Goal: Task Accomplishment & Management: Use online tool/utility

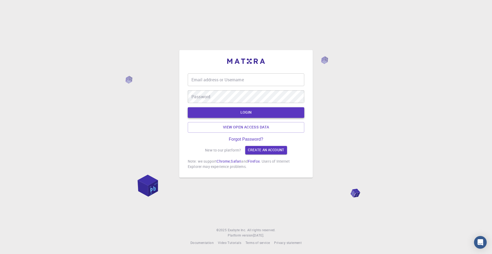
type input "[EMAIL_ADDRESS][DOMAIN_NAME]"
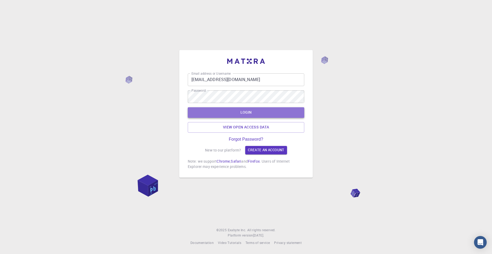
click at [251, 113] on button "LOGIN" at bounding box center [246, 112] width 116 height 11
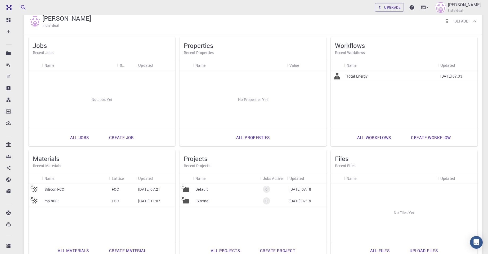
scroll to position [53, 0]
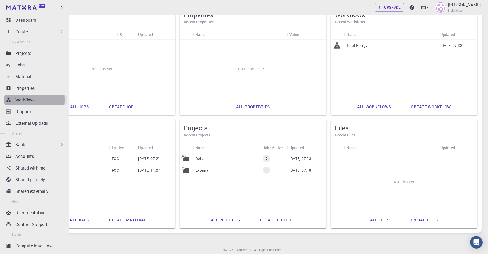
click at [8, 99] on icon at bounding box center [8, 99] width 5 height 5
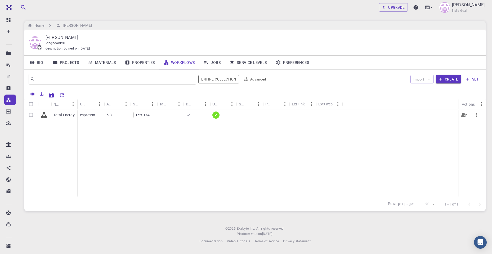
click at [477, 116] on icon "button" at bounding box center [476, 115] width 6 height 6
click at [473, 146] on span "Delete" at bounding box center [471, 146] width 9 height 5
click at [32, 115] on input "Select row" at bounding box center [31, 115] width 10 height 10
checkbox input "true"
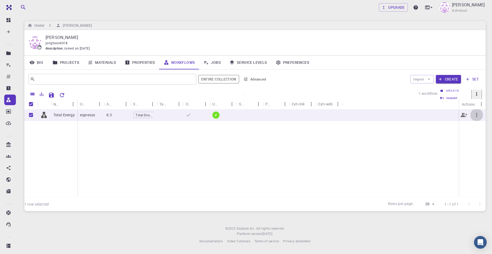
click at [478, 116] on icon "button" at bounding box center [476, 115] width 6 height 6
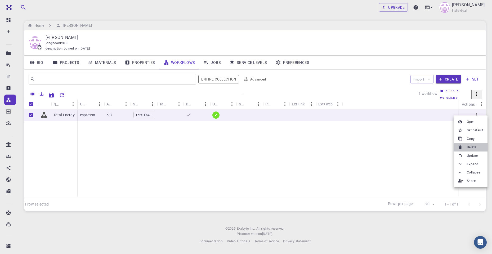
click at [479, 147] on li "Delete" at bounding box center [470, 147] width 34 height 8
click at [416, 144] on div "Total Energy espresso 6.3 Total Energy ✔" at bounding box center [254, 153] width 461 height 88
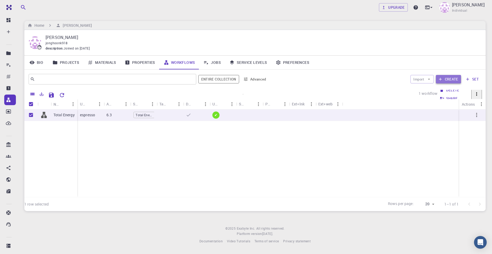
click at [449, 78] on button "Create" at bounding box center [448, 79] width 25 height 8
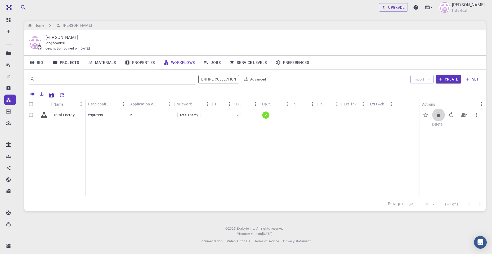
click at [439, 116] on icon "Delete" at bounding box center [438, 114] width 4 height 5
click at [439, 114] on icon "Delete" at bounding box center [438, 114] width 4 height 5
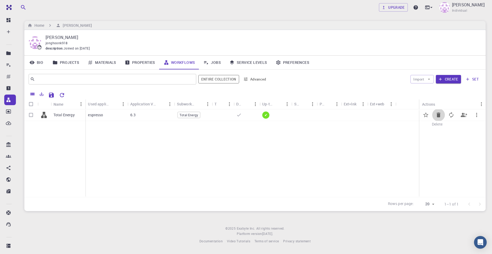
click at [439, 114] on icon "Delete" at bounding box center [438, 114] width 4 height 5
click at [417, 81] on button "Import" at bounding box center [421, 79] width 23 height 8
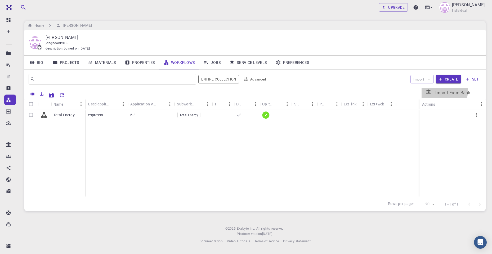
click at [426, 89] on icon at bounding box center [428, 91] width 5 height 5
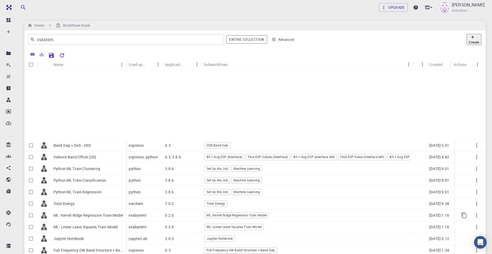
scroll to position [109, 0]
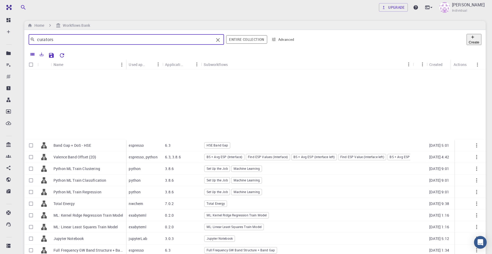
click at [64, 42] on input "curators" at bounding box center [124, 39] width 179 height 7
type input "c"
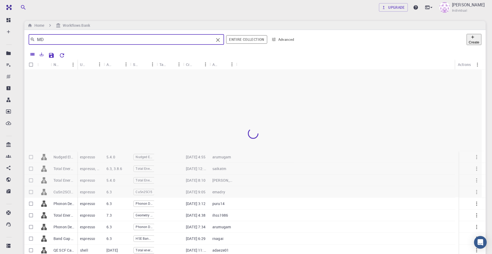
scroll to position [105, 0]
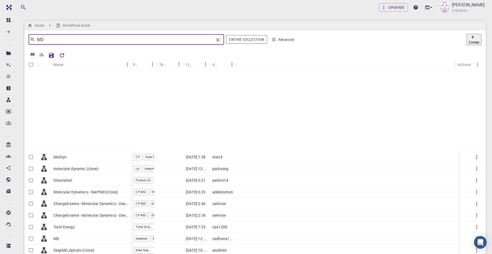
drag, startPoint x: 76, startPoint y: 63, endPoint x: 130, endPoint y: 66, distance: 54.4
click at [130, 66] on div "Name" at bounding box center [131, 64] width 5 height 10
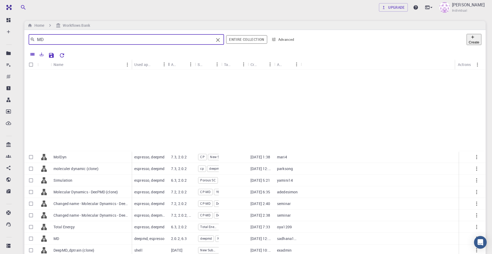
drag, startPoint x: 160, startPoint y: 63, endPoint x: 171, endPoint y: 63, distance: 11.7
click at [171, 63] on div "Used application" at bounding box center [168, 64] width 5 height 10
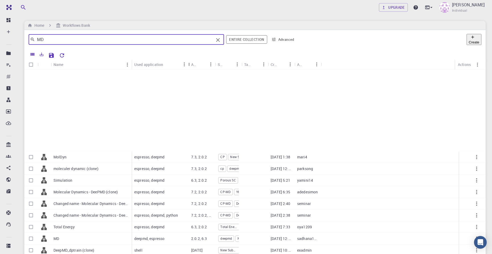
drag, startPoint x: 171, startPoint y: 63, endPoint x: 190, endPoint y: 64, distance: 18.8
click at [190, 64] on div "Used application" at bounding box center [188, 64] width 5 height 10
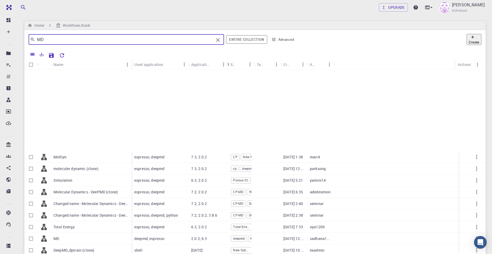
drag, startPoint x: 217, startPoint y: 63, endPoint x: 229, endPoint y: 64, distance: 12.2
click at [229, 64] on div "Application Version" at bounding box center [227, 64] width 5 height 10
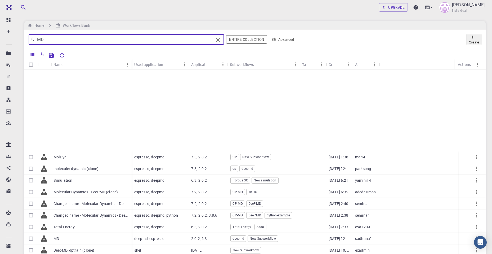
drag, startPoint x: 253, startPoint y: 63, endPoint x: 298, endPoint y: 62, distance: 45.8
click at [298, 62] on div "Subworkflows" at bounding box center [299, 64] width 5 height 10
drag, startPoint x: 130, startPoint y: 64, endPoint x: 151, endPoint y: 69, distance: 21.3
click at [151, 69] on div "Name" at bounding box center [152, 64] width 5 height 10
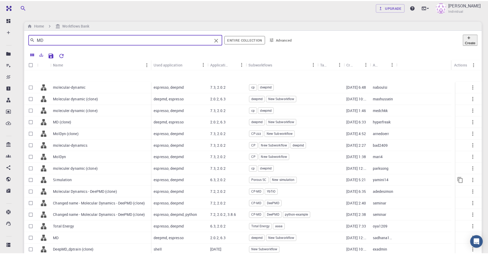
scroll to position [0, 0]
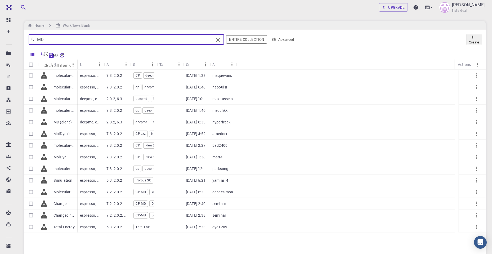
click at [36, 38] on input "MD" at bounding box center [124, 39] width 179 height 7
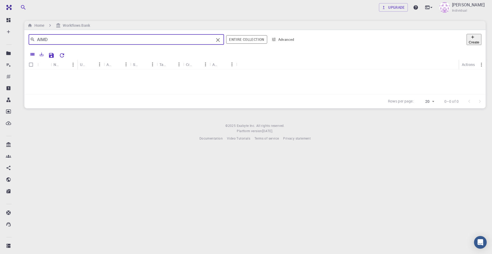
drag, startPoint x: 57, startPoint y: 38, endPoint x: -7, endPoint y: 34, distance: 64.7
click at [0, 34] on html "Free Dashboard Create New Job New Material Create Material Upload File Import f…" at bounding box center [246, 127] width 492 height 254
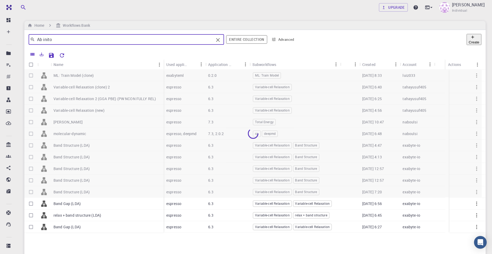
type input "Ab inito"
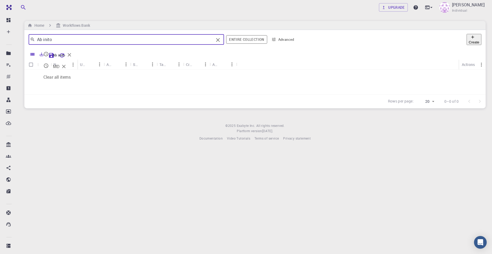
drag, startPoint x: 64, startPoint y: 39, endPoint x: -6, endPoint y: 42, distance: 69.9
click at [0, 42] on html "Free Dashboard Create New Job New Material Create Material Upload File Import f…" at bounding box center [246, 127] width 492 height 254
type input "ㅜ"
type input "N"
type input "MD"
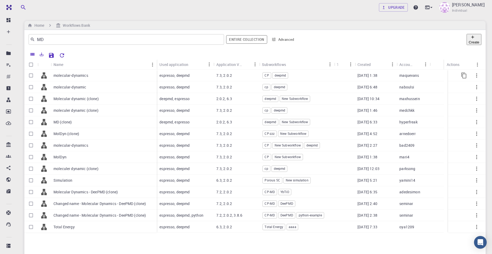
click at [97, 76] on div "molecular-dynamics" at bounding box center [104, 76] width 106 height 12
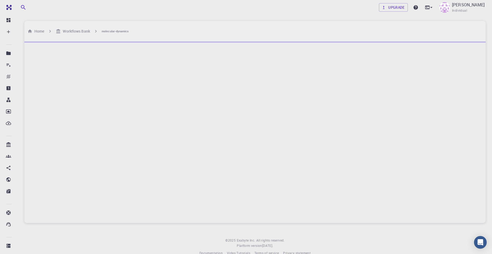
click at [32, 76] on div at bounding box center [254, 132] width 461 height 181
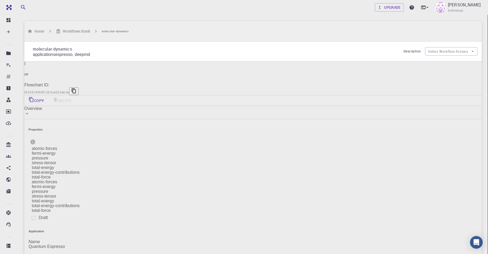
click at [447, 128] on span "Collapse units" at bounding box center [460, 131] width 27 height 6
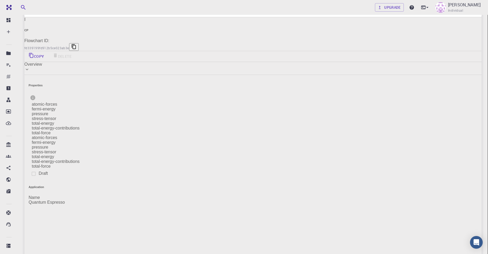
scroll to position [44, 0]
click at [447, 84] on span "Expand units" at bounding box center [459, 87] width 25 height 6
drag, startPoint x: 338, startPoint y: 133, endPoint x: 331, endPoint y: 117, distance: 16.8
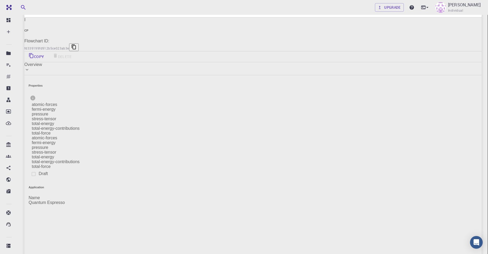
type input "deepmd"
type input "2.0.2"
type input "Default"
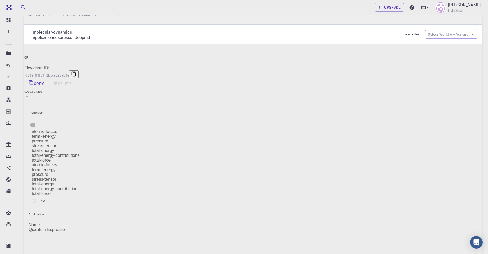
scroll to position [0, 0]
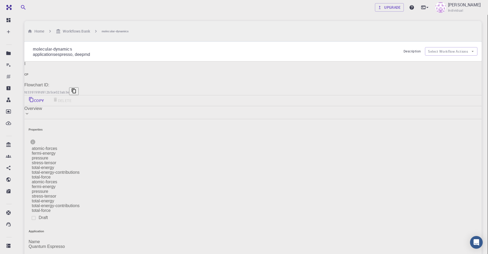
drag, startPoint x: 370, startPoint y: 176, endPoint x: 374, endPoint y: 160, distance: 16.4
drag, startPoint x: 371, startPoint y: 169, endPoint x: 385, endPoint y: 183, distance: 19.5
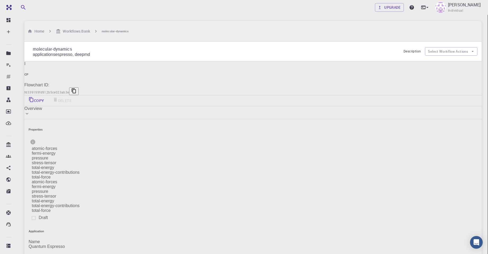
type input "espresso"
type input "7.3"
type input "GNU"
type input "deepmd"
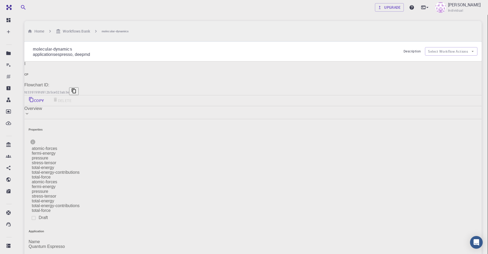
type input "2.0.2"
type input "Default"
click at [87, 28] on h6 "Workflows Bank" at bounding box center [75, 31] width 29 height 6
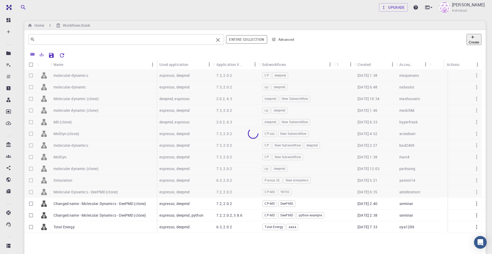
click at [46, 38] on input "text" at bounding box center [124, 39] width 179 height 7
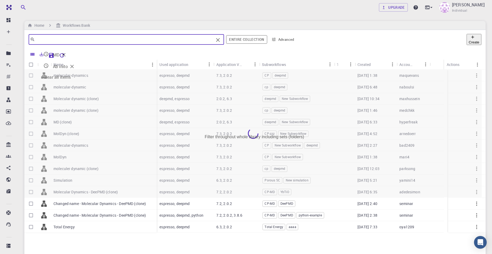
click at [242, 40] on button "Entire collection" at bounding box center [246, 39] width 41 height 8
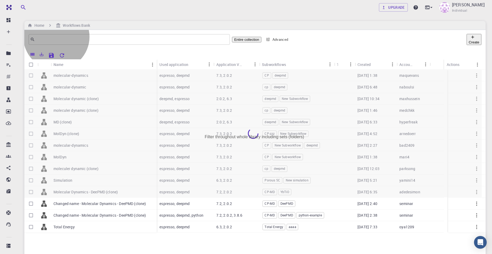
click at [255, 42] on button "Entire collection" at bounding box center [246, 40] width 29 height 6
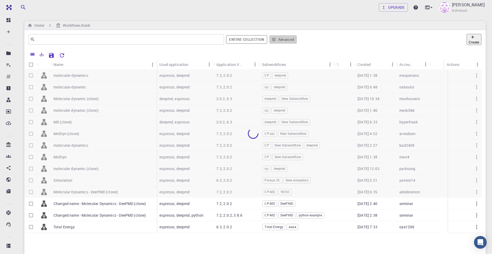
click at [278, 40] on button "Advanced" at bounding box center [283, 39] width 28 height 8
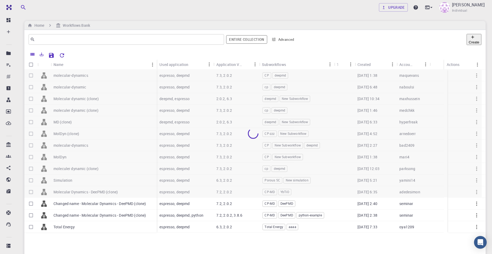
click at [176, 37] on div at bounding box center [246, 127] width 492 height 254
click at [168, 43] on input "text" at bounding box center [124, 39] width 179 height 7
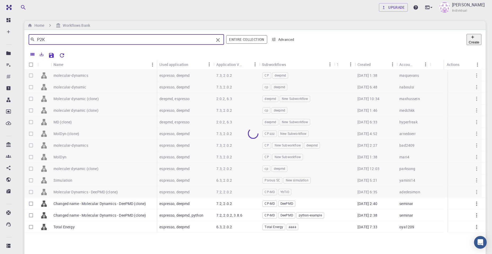
drag, startPoint x: 58, startPoint y: 43, endPoint x: 40, endPoint y: 39, distance: 18.6
click at [46, 40] on div "P2K ​" at bounding box center [126, 39] width 195 height 11
click at [36, 39] on input "P2K" at bounding box center [124, 39] width 179 height 7
type input "CP2K"
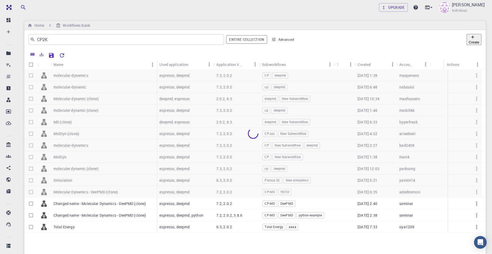
click at [212, 21] on div "Home Workflows Bank" at bounding box center [254, 25] width 461 height 9
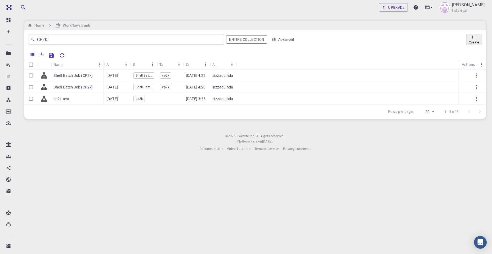
drag, startPoint x: 76, startPoint y: 64, endPoint x: 103, endPoint y: 63, distance: 26.2
click at [103, 63] on div "Name" at bounding box center [103, 64] width 5 height 10
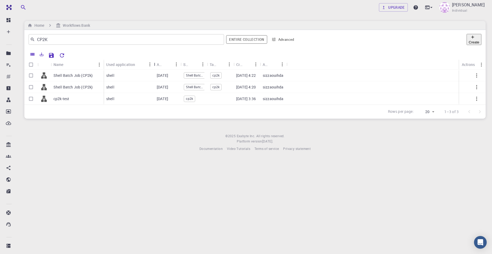
drag, startPoint x: 130, startPoint y: 63, endPoint x: 153, endPoint y: 64, distance: 23.1
click at [153, 64] on div "Used application" at bounding box center [154, 64] width 5 height 10
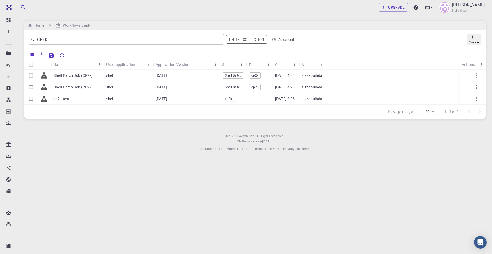
drag, startPoint x: 179, startPoint y: 62, endPoint x: 219, endPoint y: 65, distance: 40.0
click at [219, 65] on div "Application Version" at bounding box center [219, 64] width 5 height 10
drag, startPoint x: 247, startPoint y: 64, endPoint x: 268, endPoint y: 63, distance: 21.7
click at [268, 63] on div "Subworkflows" at bounding box center [267, 64] width 5 height 10
click at [30, 87] on input "Select row" at bounding box center [31, 87] width 10 height 10
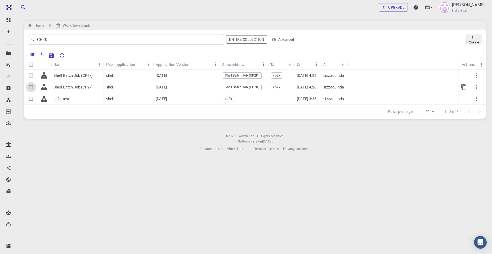
checkbox input "true"
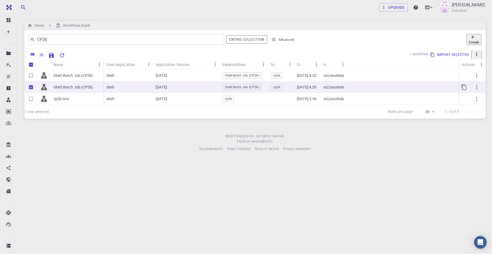
click at [389, 88] on div at bounding box center [403, 87] width 112 height 12
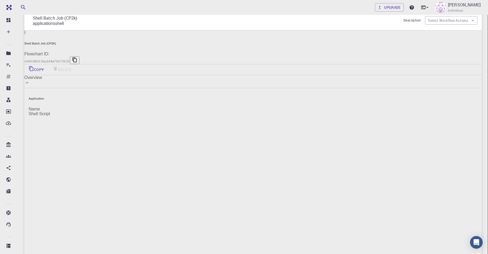
scroll to position [26, 0]
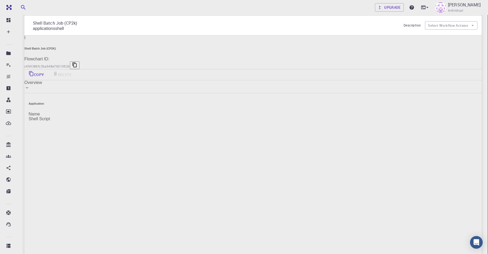
click at [458, 102] on span "Collapse units" at bounding box center [460, 105] width 27 height 6
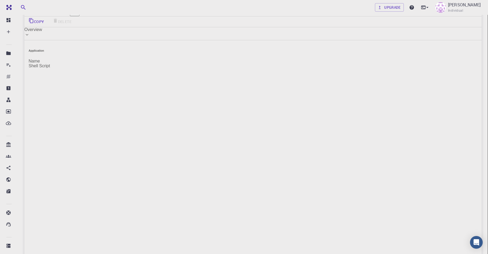
scroll to position [52, 0]
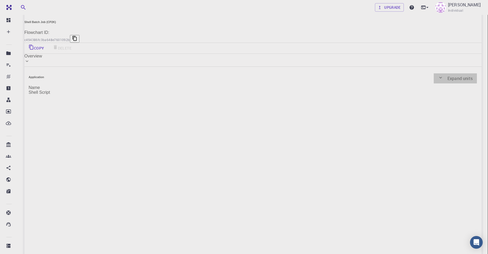
click at [452, 77] on span "Expand units" at bounding box center [459, 78] width 25 height 6
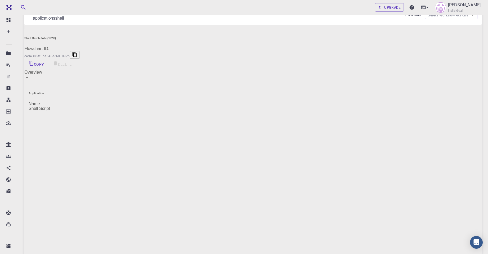
scroll to position [0, 0]
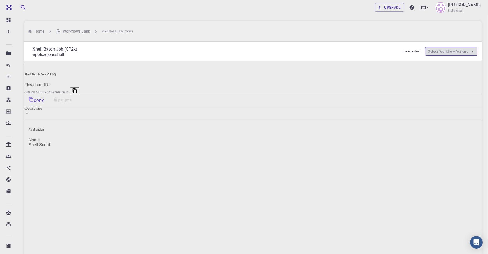
click at [470, 49] on icon "button" at bounding box center [472, 51] width 5 height 5
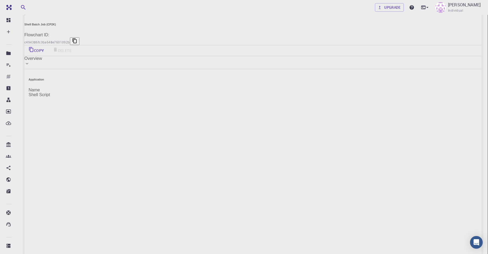
scroll to position [53, 0]
click at [59, 53] on div "Overview" at bounding box center [252, 55] width 457 height 5
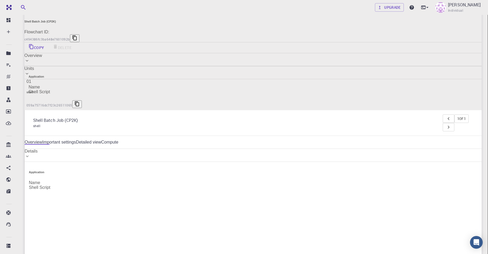
click at [64, 66] on div "Units" at bounding box center [252, 68] width 457 height 5
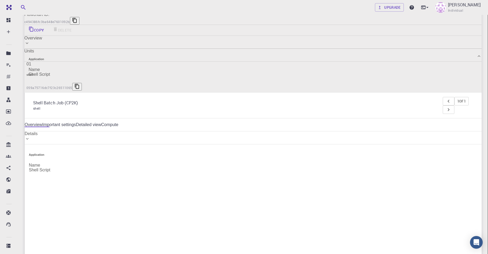
scroll to position [105, 0]
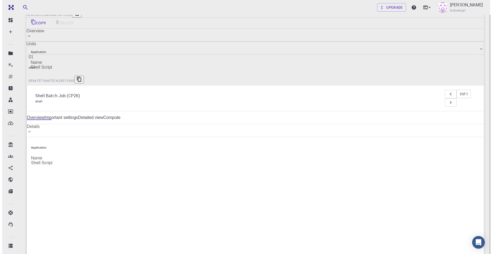
scroll to position [0, 0]
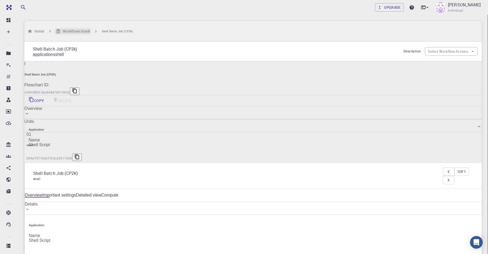
click at [70, 28] on h6 "Workflows Bank" at bounding box center [75, 31] width 29 height 6
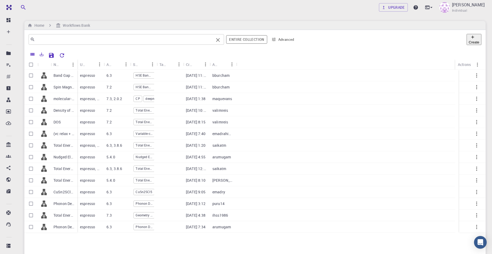
click at [82, 43] on input "text" at bounding box center [124, 39] width 179 height 7
click at [222, 18] on div "Upgrade Jong [PERSON_NAME] Individual Home Workflows Bank ​ Entire collection A…" at bounding box center [255, 179] width 474 height 358
click at [77, 61] on div "Used application" at bounding box center [90, 64] width 26 height 10
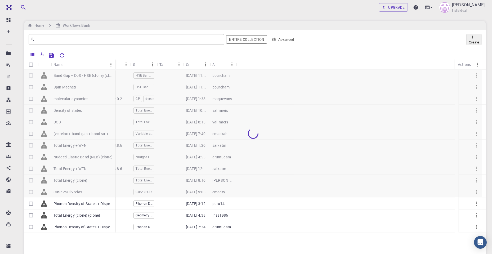
drag, startPoint x: 76, startPoint y: 65, endPoint x: 114, endPoint y: 67, distance: 37.9
click at [114, 67] on div "Name" at bounding box center [115, 64] width 5 height 10
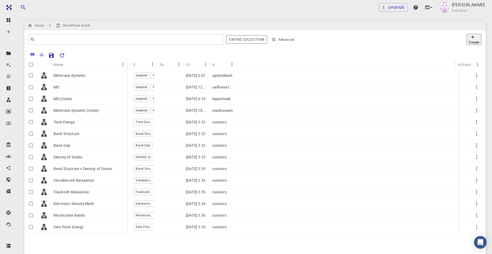
drag, startPoint x: 77, startPoint y: 65, endPoint x: 126, endPoint y: 66, distance: 49.7
click at [126, 66] on div "Name" at bounding box center [127, 64] width 5 height 10
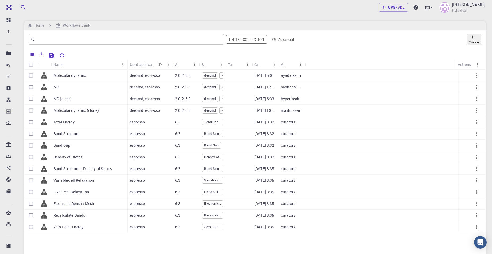
drag, startPoint x: 153, startPoint y: 62, endPoint x: 171, endPoint y: 64, distance: 18.9
click at [171, 64] on div "Used application" at bounding box center [172, 64] width 5 height 10
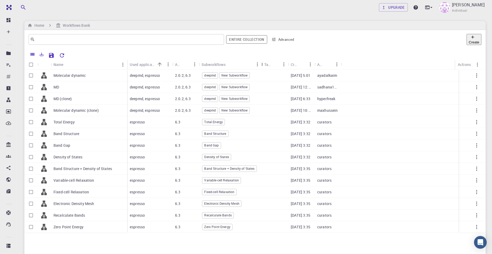
drag, startPoint x: 223, startPoint y: 64, endPoint x: 260, endPoint y: 64, distance: 36.3
click at [260, 64] on div "Subworkflows" at bounding box center [261, 64] width 5 height 10
click at [104, 168] on p "Band Structure + Density of States" at bounding box center [82, 168] width 58 height 5
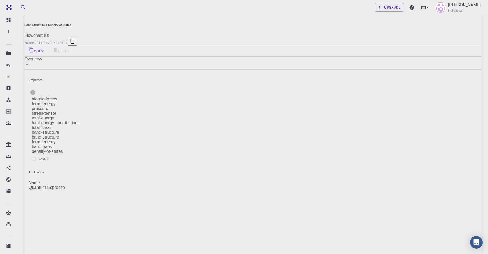
scroll to position [53, 0]
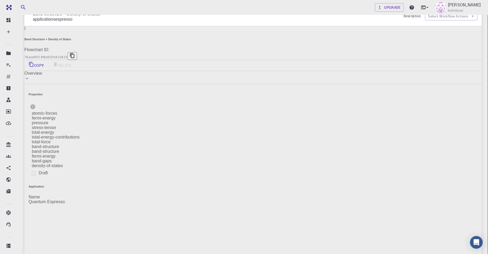
scroll to position [26, 0]
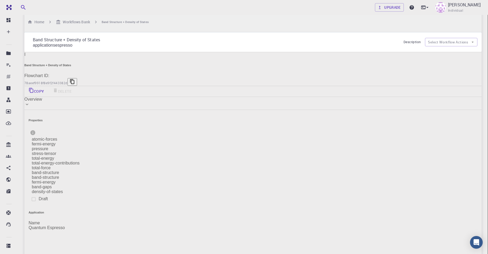
scroll to position [0, 0]
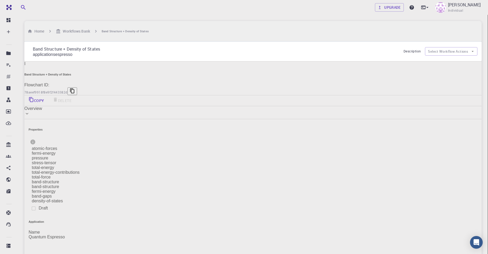
click at [446, 47] on button "Select Workflow Actions" at bounding box center [451, 51] width 52 height 8
click at [137, 95] on div "Copy Delete" at bounding box center [252, 100] width 457 height 11
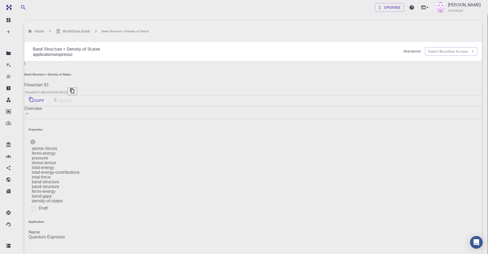
drag, startPoint x: 261, startPoint y: 70, endPoint x: 259, endPoint y: 60, distance: 10.7
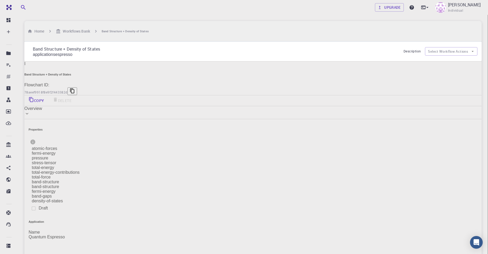
click at [447, 130] on span "Collapse units" at bounding box center [460, 131] width 27 height 6
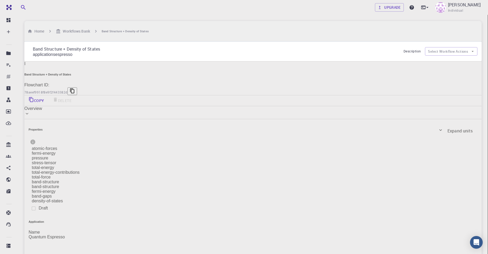
click at [447, 128] on span "Expand units" at bounding box center [459, 131] width 25 height 6
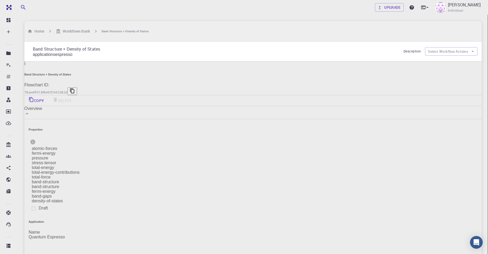
checkbox input "true"
drag, startPoint x: 337, startPoint y: 155, endPoint x: 324, endPoint y: 155, distance: 13.2
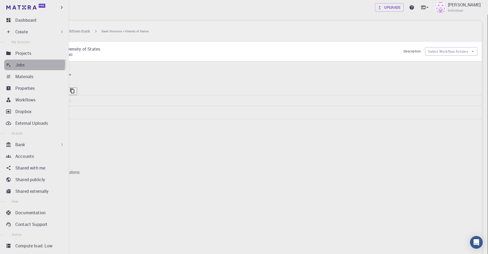
click at [25, 63] on div "Jobs" at bounding box center [40, 65] width 51 height 6
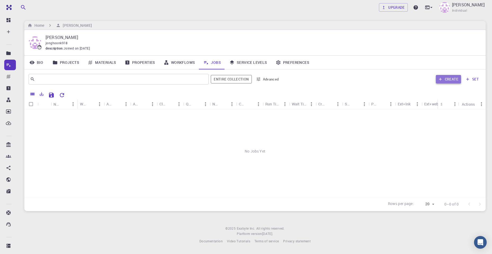
click at [441, 79] on icon "button" at bounding box center [439, 79] width 3 height 3
type input "grfNZ5beEAAYNRBhX"
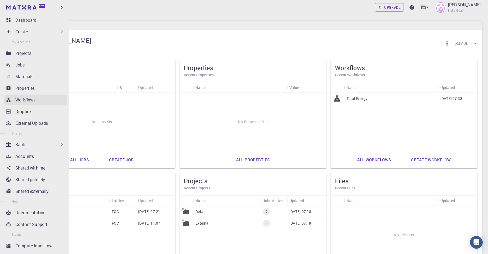
click at [38, 100] on div "Workflows" at bounding box center [40, 100] width 51 height 6
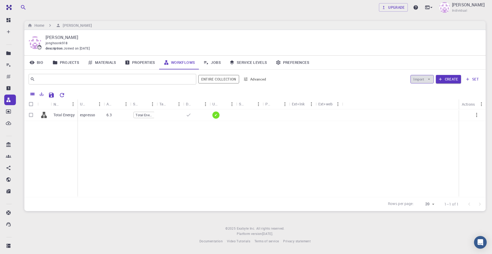
click at [423, 78] on button "Import" at bounding box center [421, 79] width 23 height 8
click at [426, 90] on div at bounding box center [431, 92] width 10 height 7
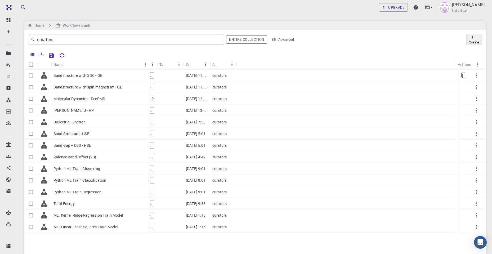
drag, startPoint x: 77, startPoint y: 64, endPoint x: 149, endPoint y: 71, distance: 72.9
click at [149, 71] on div "Name Used application Application Version Subworkflows Tags Created Account Act…" at bounding box center [254, 180] width 461 height 243
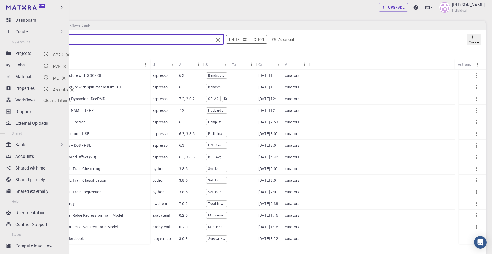
drag, startPoint x: 61, startPoint y: 37, endPoint x: 15, endPoint y: 33, distance: 46.2
click at [15, 33] on div "Free Dashboard Create New Job New Material Create Material Upload File Import f…" at bounding box center [246, 179] width 492 height 358
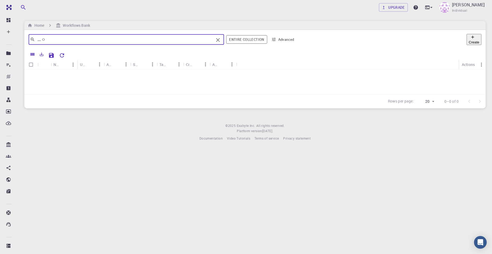
type input "ㅡ"
type input "MD"
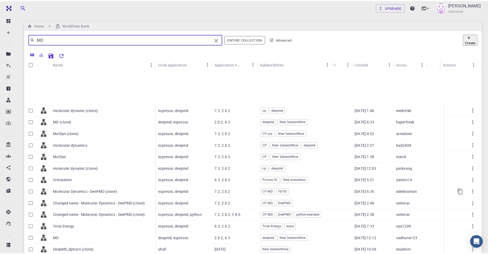
scroll to position [105, 0]
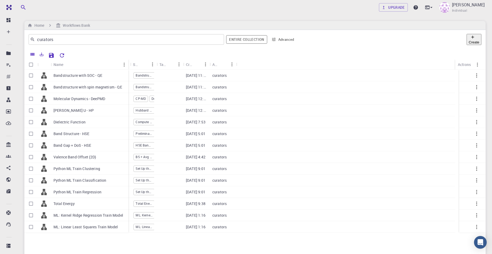
drag, startPoint x: 85, startPoint y: 62, endPoint x: 128, endPoint y: 67, distance: 43.1
click at [128, 67] on div "Name" at bounding box center [128, 64] width 5 height 10
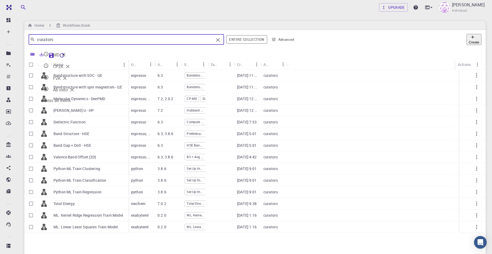
drag, startPoint x: 73, startPoint y: 44, endPoint x: -14, endPoint y: 36, distance: 87.1
click at [0, 36] on html "Free Dashboard Create New Job New Material Create Material Upload File Import f…" at bounding box center [246, 179] width 492 height 358
type input "ㅡ"
type input "MD"
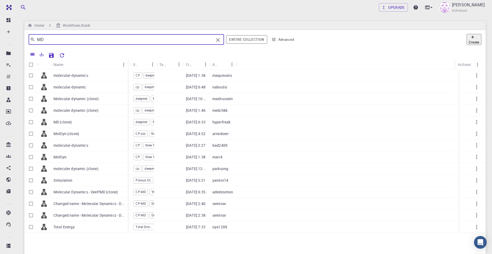
drag, startPoint x: 76, startPoint y: 62, endPoint x: 127, endPoint y: 64, distance: 50.6
click at [127, 64] on div "Name" at bounding box center [128, 64] width 5 height 10
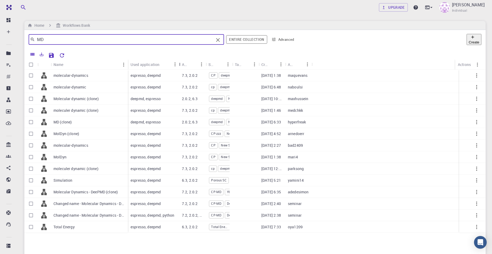
drag, startPoint x: 155, startPoint y: 64, endPoint x: 179, endPoint y: 66, distance: 24.9
click at [179, 66] on div "Used application" at bounding box center [179, 64] width 5 height 10
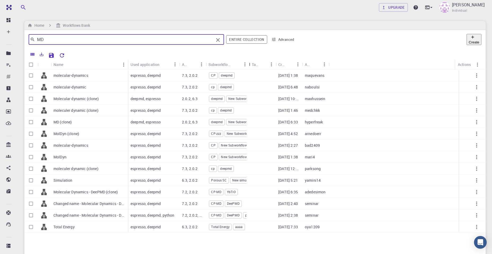
drag, startPoint x: 233, startPoint y: 64, endPoint x: 250, endPoint y: 64, distance: 16.9
click at [250, 64] on div "Subworkflows" at bounding box center [249, 64] width 5 height 10
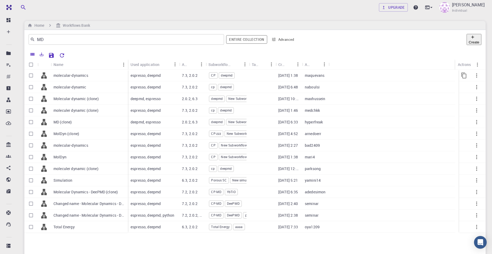
click at [361, 76] on div at bounding box center [391, 76] width 126 height 12
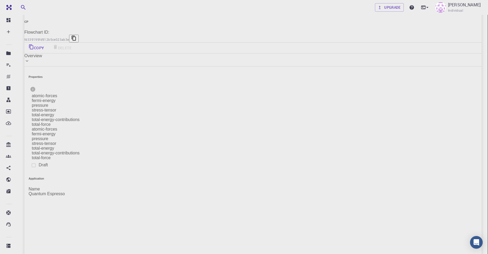
scroll to position [53, 0]
drag, startPoint x: 329, startPoint y: 151, endPoint x: 330, endPoint y: 138, distance: 12.7
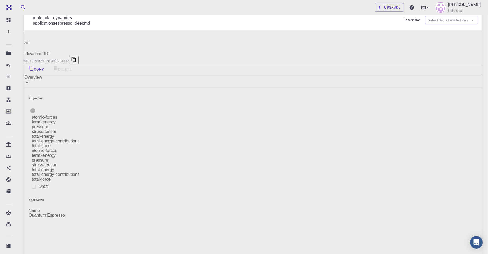
scroll to position [0, 0]
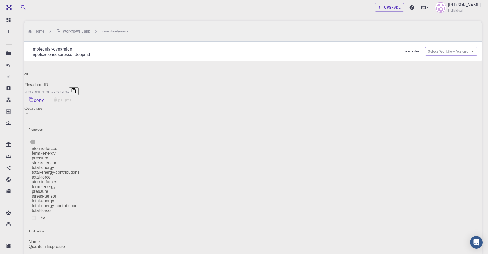
type input "deepmd"
type input "2.0.2"
type input "Default"
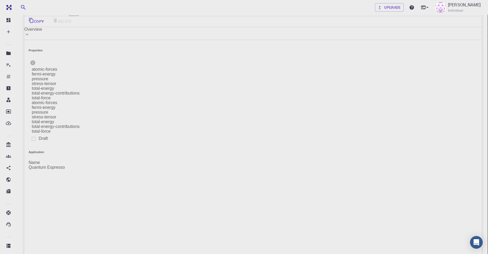
scroll to position [79, 0]
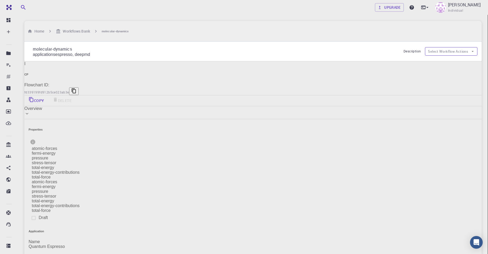
click at [454, 47] on button "Select Workflow Actions" at bounding box center [451, 51] width 52 height 8
click at [140, 83] on div "Flowchart ID: fd339199fd912b5ce023ab3e" at bounding box center [252, 89] width 457 height 12
type input "espresso"
type input "7.3"
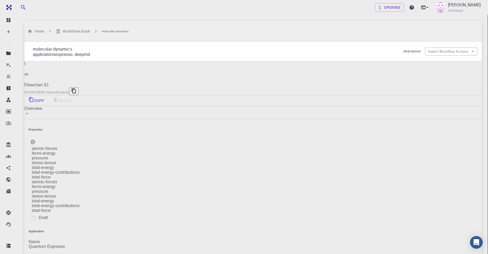
type input "GNU"
type input "deepmd"
type input "2.0.2"
type input "Default"
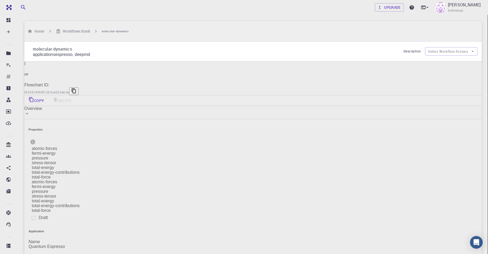
click at [148, 83] on div "Flowchart ID: fd339199fd912b5ce023ab3e" at bounding box center [252, 89] width 457 height 12
type input "espresso"
type input "7.3"
type input "GNU"
click at [449, 47] on button "Select Workflow Actions" at bounding box center [451, 51] width 52 height 8
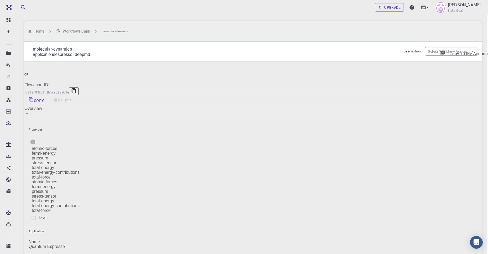
click at [449, 51] on span "Copy To My Account" at bounding box center [469, 54] width 40 height 6
type input "deepmd"
type input "2.0.2"
type input "Default"
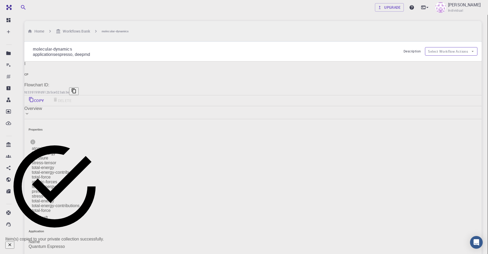
click at [472, 49] on icon "button" at bounding box center [472, 51] width 5 height 5
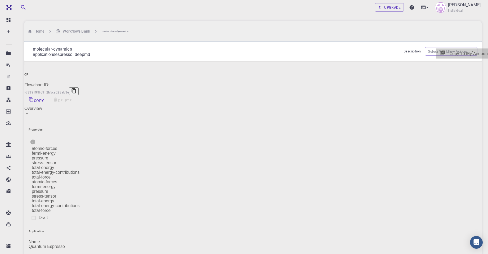
click at [464, 51] on span "Copy To My Account" at bounding box center [469, 54] width 40 height 6
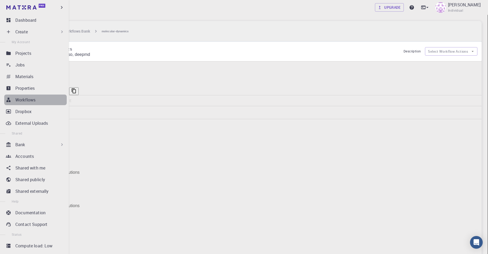
click at [37, 100] on div "Workflows" at bounding box center [40, 100] width 51 height 6
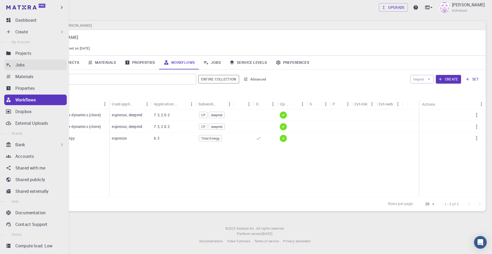
click at [20, 63] on p "Jobs" at bounding box center [20, 65] width 10 height 6
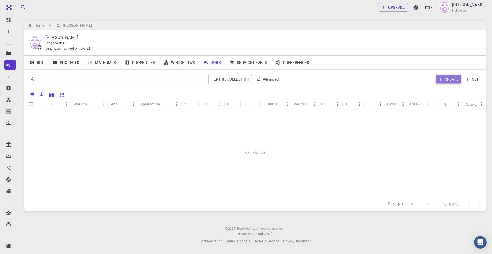
click at [448, 80] on button "Create" at bounding box center [448, 79] width 25 height 8
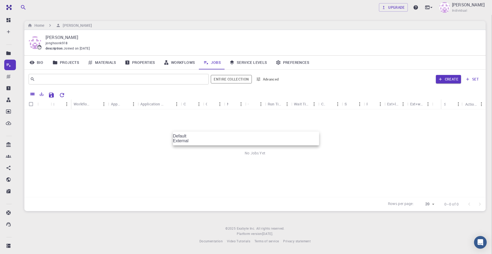
click at [239, 119] on div at bounding box center [246, 127] width 492 height 254
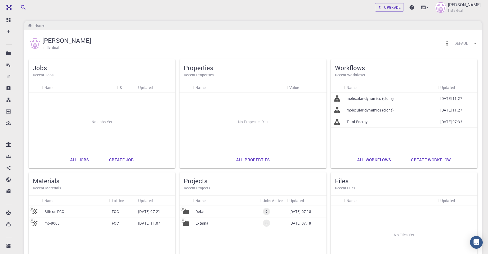
scroll to position [26, 0]
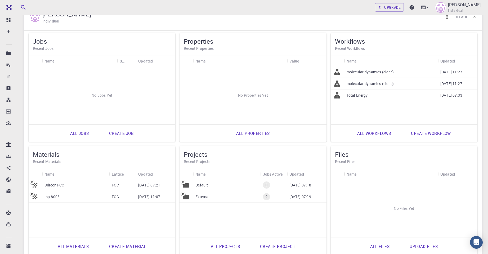
click at [72, 183] on div "Silicon FCC" at bounding box center [75, 185] width 67 height 12
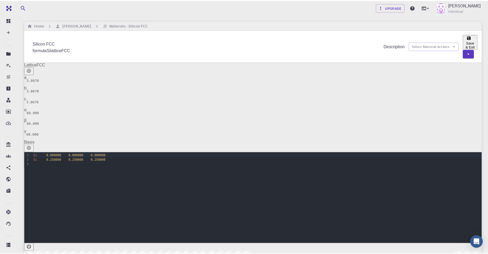
scroll to position [26, 0]
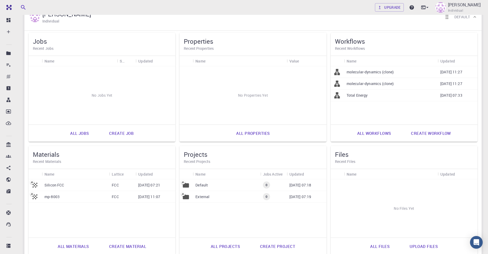
click at [221, 200] on div "External" at bounding box center [226, 197] width 67 height 12
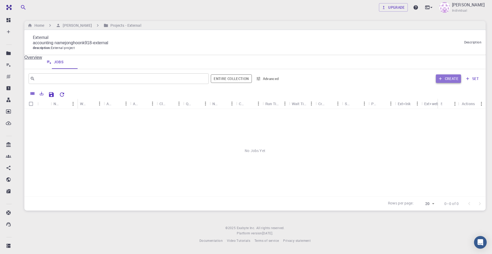
click at [451, 78] on button "Create" at bounding box center [448, 78] width 25 height 8
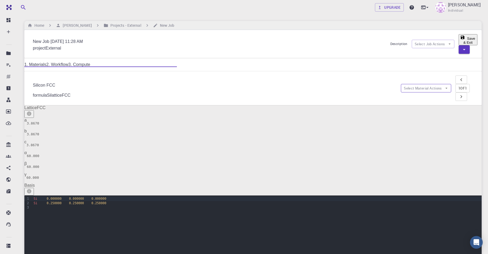
click at [423, 84] on button "Select Material Actions" at bounding box center [426, 88] width 50 height 8
click at [420, 91] on span "Add materials" at bounding box center [407, 93] width 26 height 4
checkbox input "true"
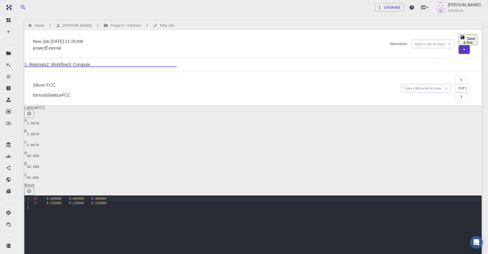
click at [427, 84] on button "Select Material Actions" at bounding box center [426, 88] width 50 height 8
click at [412, 84] on button "Select Material Actions" at bounding box center [426, 88] width 50 height 8
click at [404, 102] on span "Remove material" at bounding box center [410, 104] width 32 height 4
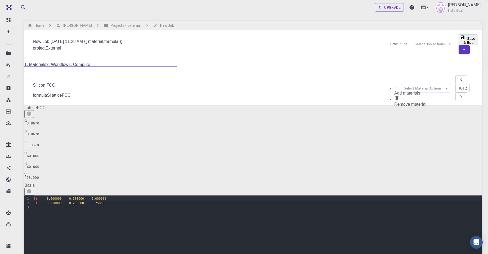
type input "New Job [DATE] 11:28 AM"
click at [68, 62] on link "2. Workflow" at bounding box center [57, 64] width 22 height 4
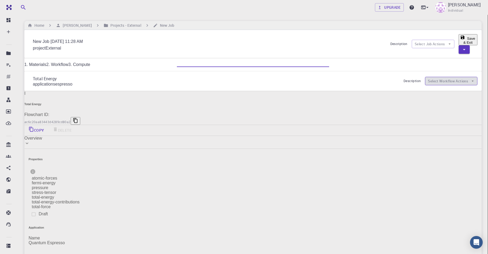
click at [464, 77] on button "Select Workflow Actions" at bounding box center [451, 81] width 52 height 8
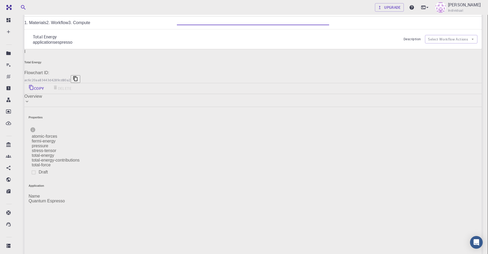
scroll to position [1, 0]
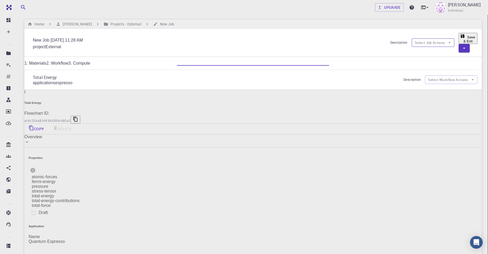
click at [447, 41] on icon "button" at bounding box center [449, 42] width 5 height 5
click at [416, 71] on span "Select workflow" at bounding box center [425, 74] width 31 height 6
checkbox input "true"
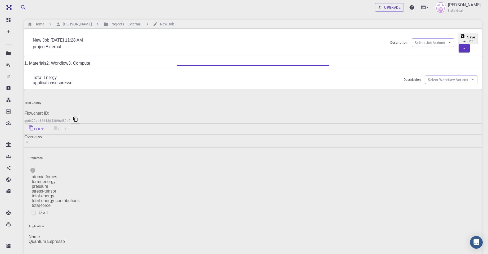
type input "7.3"
type input "GNU"
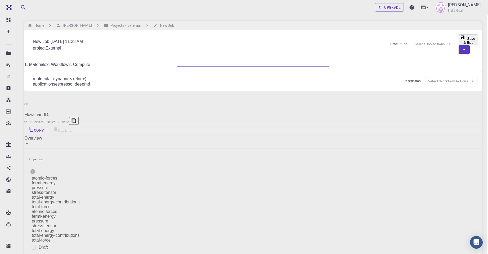
type input "deepmd"
type input "2.0.2"
type input "Default"
type input "espresso"
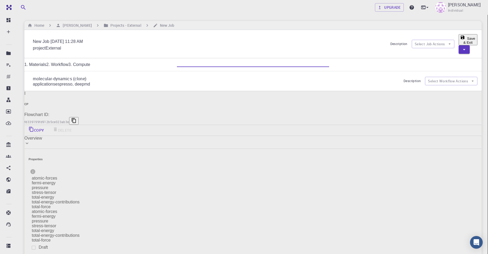
type input "7.3"
type input "GNU"
click at [90, 62] on link "3. Compute" at bounding box center [79, 64] width 22 height 4
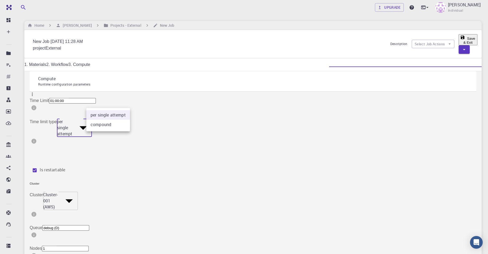
click at [112, 102] on div at bounding box center [244, 127] width 488 height 254
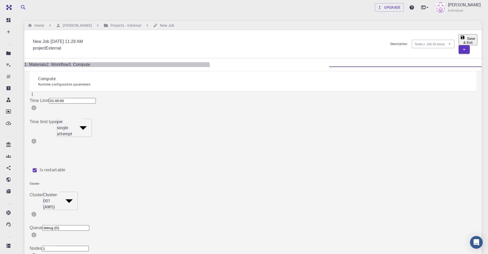
click at [68, 65] on link "2. Workflow" at bounding box center [57, 64] width 22 height 4
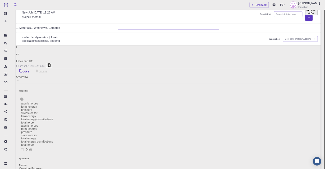
scroll to position [53, 0]
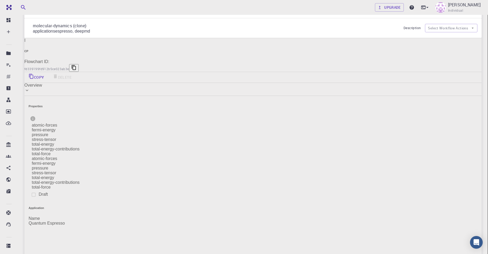
type input "deepmd"
type input "2.0.2"
type input "Default"
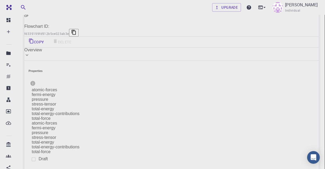
scroll to position [88, 0]
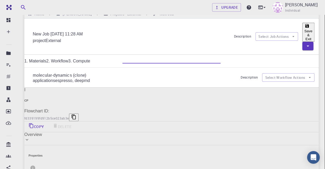
scroll to position [0, 0]
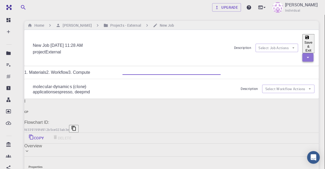
click at [305, 53] on button "button" at bounding box center [307, 57] width 11 height 8
click at [309, 41] on div at bounding box center [162, 84] width 325 height 169
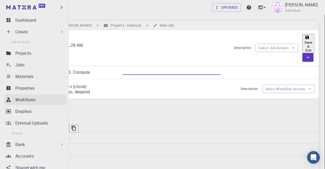
click at [35, 101] on p "Workflows" at bounding box center [25, 100] width 20 height 6
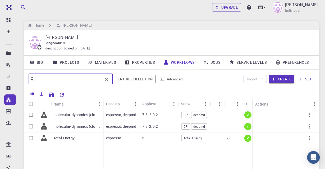
click at [68, 77] on input "text" at bounding box center [68, 78] width 67 height 7
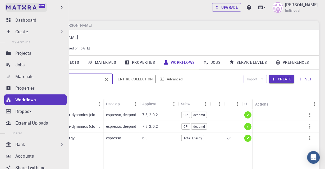
drag, startPoint x: 11, startPoint y: 7, endPoint x: 22, endPoint y: 10, distance: 11.4
click at [11, 7] on img at bounding box center [9, 7] width 7 height 5
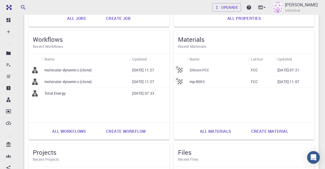
scroll to position [141, 0]
click at [123, 130] on link "Create workflow" at bounding box center [125, 131] width 51 height 13
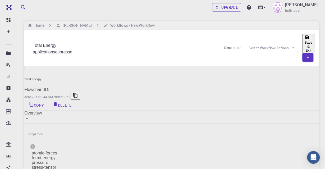
click at [257, 44] on button "Select Workflow Actions" at bounding box center [272, 48] width 52 height 8
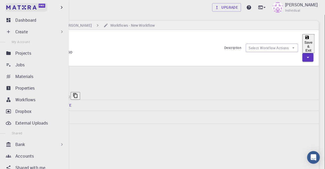
click at [9, 7] on link "Free" at bounding box center [26, 7] width 42 height 8
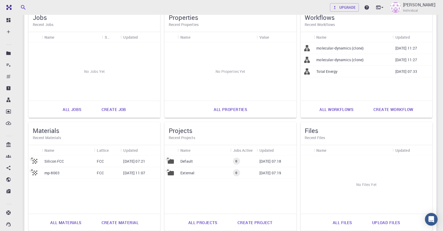
scroll to position [48, 0]
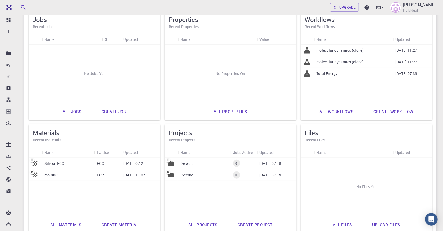
click at [328, 110] on link "All workflows" at bounding box center [337, 111] width 46 height 13
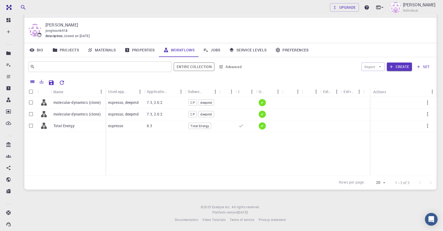
scroll to position [13, 0]
click at [376, 64] on button "Import" at bounding box center [373, 66] width 23 height 8
click at [387, 77] on span "Import From Bank" at bounding box center [404, 80] width 35 height 6
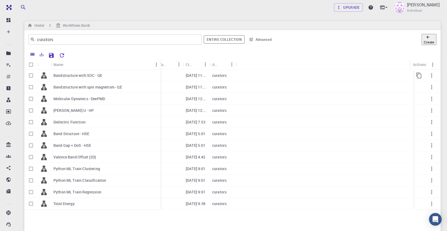
drag, startPoint x: 77, startPoint y: 65, endPoint x: 160, endPoint y: 70, distance: 83.5
click at [160, 70] on div "Name Used application Application Version Subworkflows Tags Created Account Act…" at bounding box center [232, 180] width 416 height 243
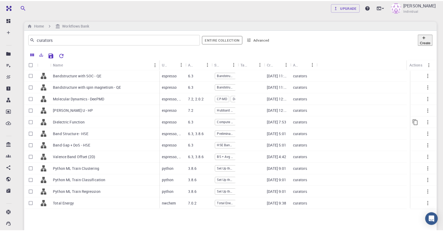
scroll to position [48, 0]
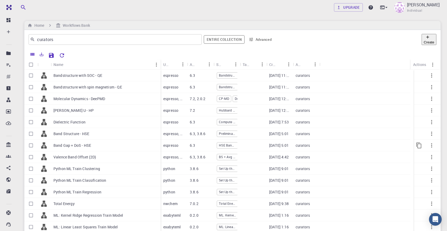
click at [144, 139] on div "Band Gap + DoS - HSE" at bounding box center [106, 145] width 110 height 12
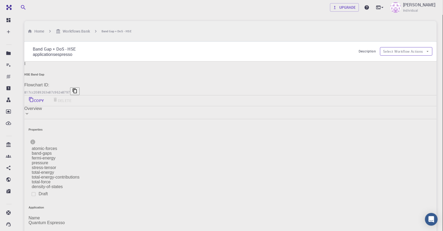
click at [418, 47] on button "Select Workflow Actions" at bounding box center [406, 51] width 52 height 8
click at [417, 51] on span "Copy To My Account" at bounding box center [425, 54] width 40 height 6
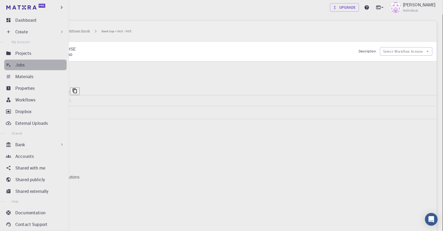
click at [39, 63] on div "Jobs" at bounding box center [40, 65] width 51 height 6
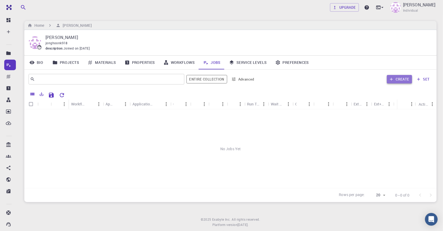
click at [393, 77] on icon "button" at bounding box center [391, 79] width 5 height 5
click at [399, 81] on button "Create" at bounding box center [399, 79] width 25 height 8
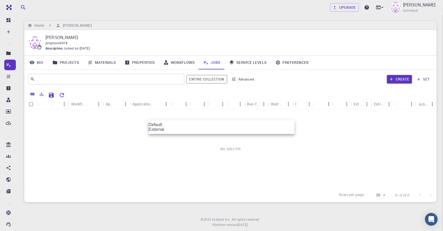
click at [256, 127] on li "Default" at bounding box center [222, 124] width 146 height 5
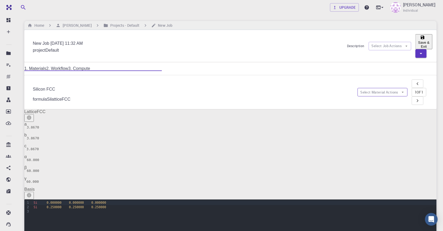
click at [380, 88] on button "Select Material Actions" at bounding box center [383, 92] width 50 height 8
click at [312, 97] on div "formula Si lattice FCC" at bounding box center [193, 99] width 321 height 5
click at [68, 66] on link "2. Workflow" at bounding box center [57, 68] width 22 height 4
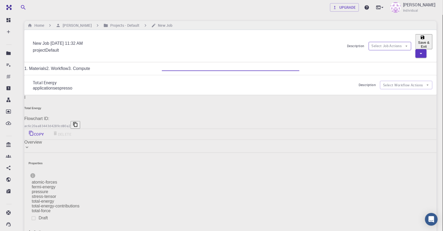
click at [406, 46] on icon "button" at bounding box center [407, 46] width 2 height 1
click at [374, 72] on span "Select workflow" at bounding box center [381, 75] width 31 height 6
checkbox input "true"
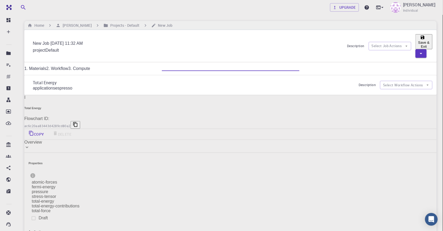
type input "DFT Hybrid HSE"
click at [90, 66] on link "3. Compute" at bounding box center [79, 68] width 22 height 4
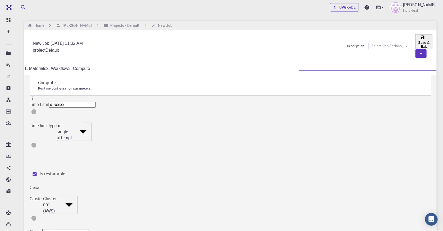
click at [68, 66] on link "2. Workflow" at bounding box center [57, 68] width 22 height 4
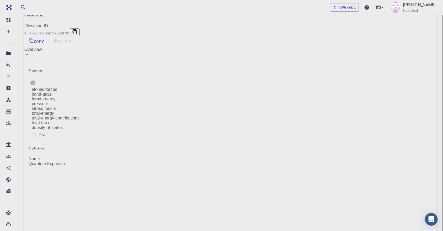
scroll to position [96, 0]
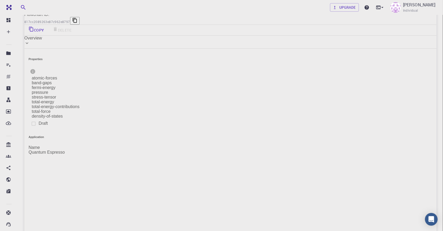
scroll to position [72, 0]
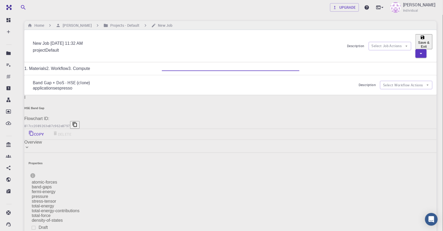
scroll to position [0, 0]
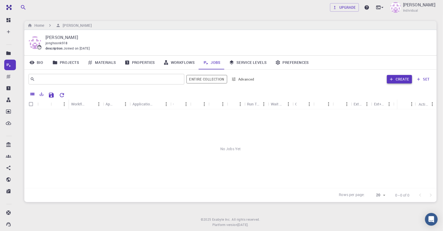
click at [407, 78] on button "Create" at bounding box center [399, 79] width 25 height 8
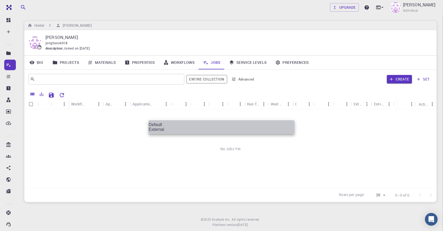
click at [261, 127] on li "Default" at bounding box center [222, 124] width 146 height 5
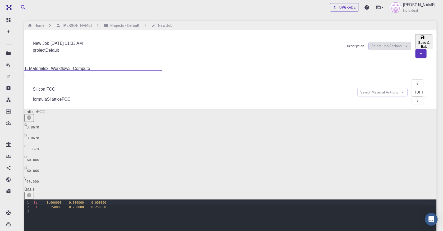
click at [404, 44] on icon "button" at bounding box center [406, 46] width 5 height 5
drag, startPoint x: 229, startPoint y: 99, endPoint x: 271, endPoint y: 87, distance: 43.8
click at [322, 97] on div "formula Si lattice FCC" at bounding box center [193, 99] width 321 height 5
click at [401, 90] on icon "button" at bounding box center [403, 92] width 5 height 5
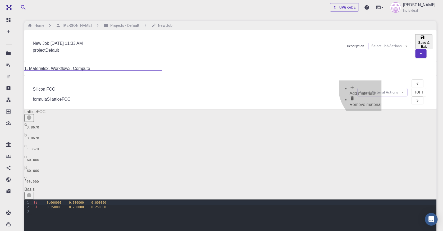
click at [376, 91] on span "Add materials" at bounding box center [363, 93] width 26 height 4
checkbox input "true"
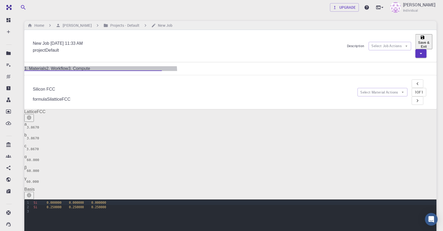
click at [68, 66] on link "2. Workflow" at bounding box center [57, 68] width 22 height 4
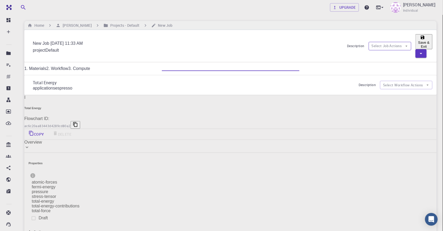
click at [373, 43] on button "Select Job Actions" at bounding box center [390, 46] width 43 height 8
click at [371, 72] on span "Select workflow" at bounding box center [381, 75] width 31 height 6
checkbox input "true"
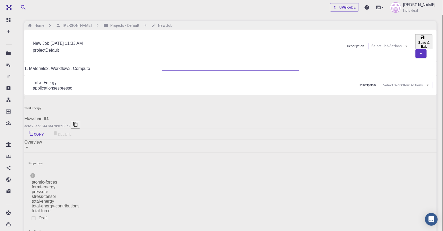
type input "DFT Hybrid HSE"
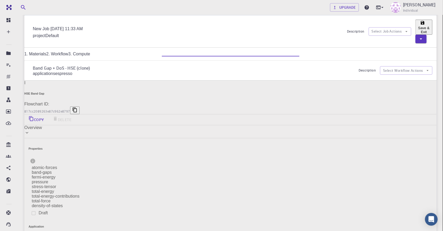
scroll to position [48, 0]
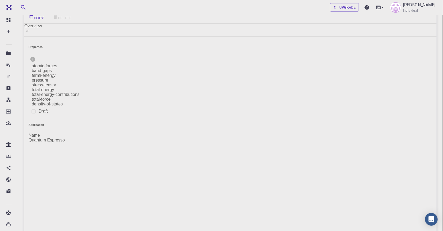
scroll to position [0, 0]
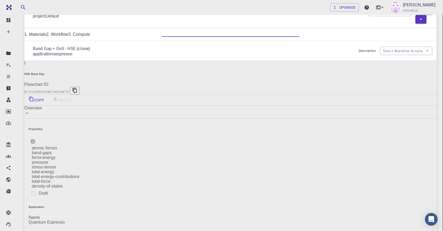
scroll to position [96, 0]
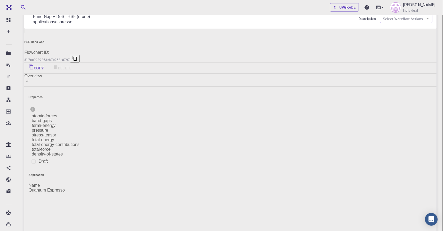
scroll to position [48, 0]
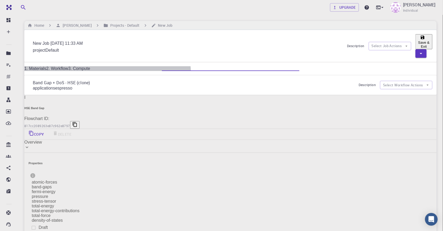
click at [90, 66] on link "3. Compute" at bounding box center [79, 68] width 22 height 4
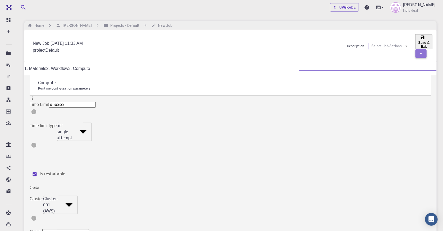
click at [422, 53] on icon "button" at bounding box center [421, 53] width 2 height 1
click at [414, 53] on li "Save & Exit" at bounding box center [404, 53] width 30 height 10
click at [416, 42] on button "Save & Exit" at bounding box center [424, 41] width 17 height 15
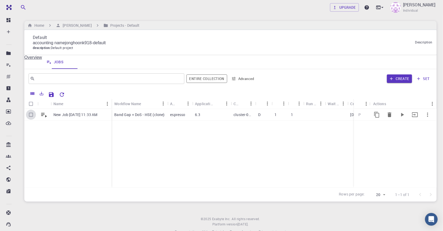
click at [28, 116] on input "Select row" at bounding box center [31, 115] width 10 height 10
checkbox input "true"
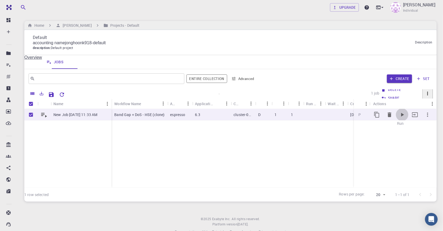
click at [399, 118] on button "Run" at bounding box center [402, 114] width 13 height 13
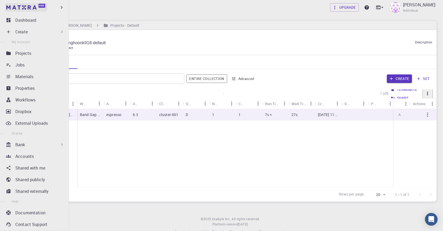
click at [10, 9] on img at bounding box center [9, 7] width 7 height 5
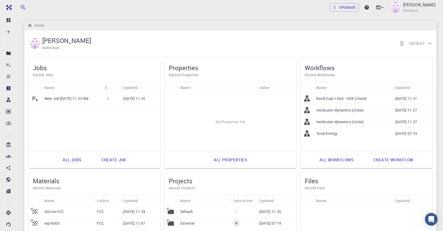
click at [112, 118] on div "New Job [DATE] 11:33 AM A [DATE] 11:35" at bounding box center [95, 122] width 132 height 58
click at [70, 100] on p "New Job [DATE] 11:33 AM" at bounding box center [66, 98] width 44 height 5
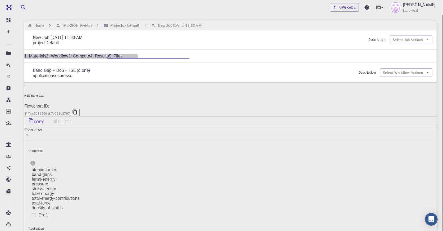
click at [90, 58] on link "3. Compute" at bounding box center [79, 56] width 22 height 4
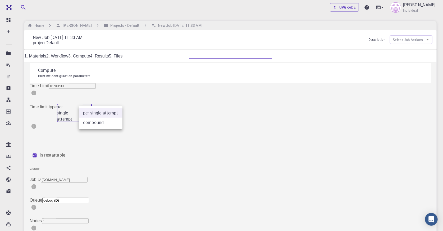
click at [101, 99] on div at bounding box center [221, 115] width 443 height 231
click at [89, 197] on input "debug (D)" at bounding box center [65, 200] width 47 height 6
click at [343, 21] on div at bounding box center [221, 115] width 443 height 231
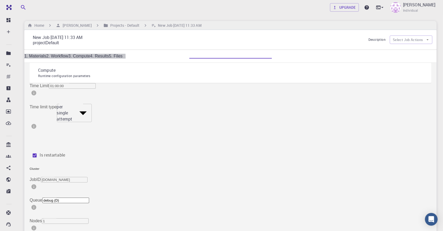
click at [109, 54] on link "4. Results" at bounding box center [99, 56] width 19 height 4
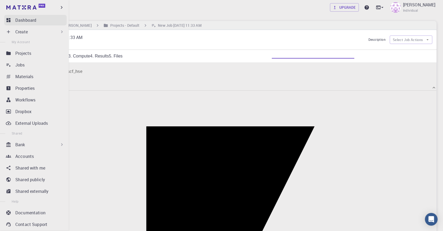
click at [17, 19] on p "Dashboard" at bounding box center [25, 20] width 21 height 6
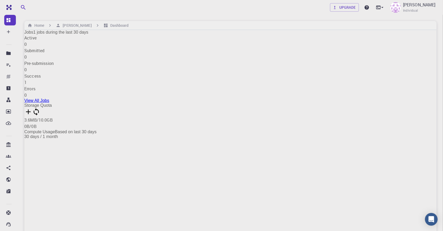
click at [39, 79] on p "Success" at bounding box center [230, 76] width 413 height 6
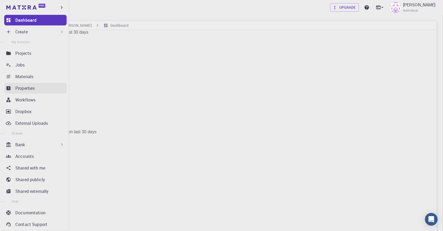
click at [34, 89] on p "Properties" at bounding box center [25, 88] width 20 height 6
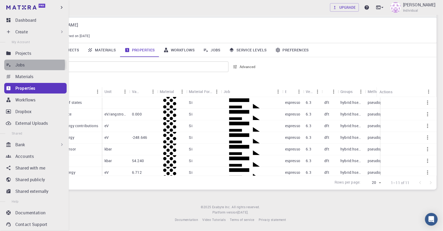
click at [31, 65] on div "Jobs" at bounding box center [40, 65] width 51 height 6
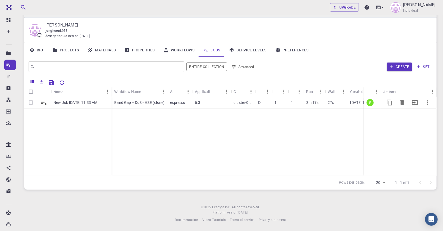
click at [74, 100] on p "New Job [DATE] 11:33 AM" at bounding box center [75, 102] width 44 height 5
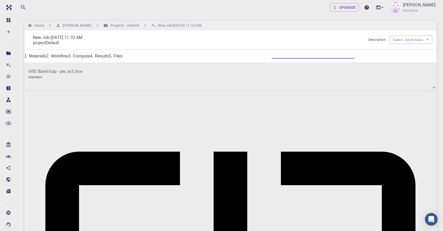
click at [123, 58] on link "5. Files" at bounding box center [116, 56] width 14 height 4
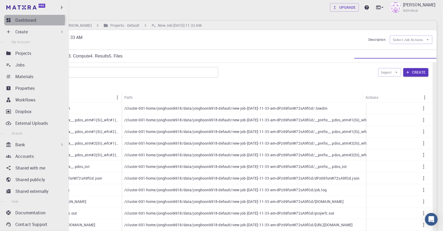
click at [23, 20] on p "Dashboard" at bounding box center [25, 20] width 21 height 6
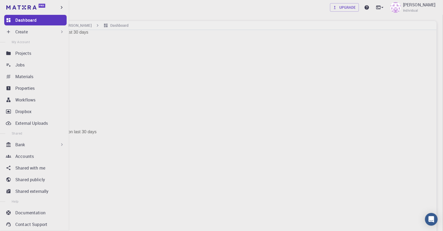
click at [18, 34] on p "Create" at bounding box center [21, 32] width 12 height 6
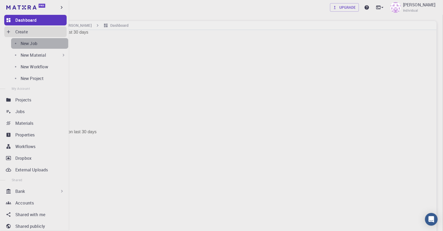
click at [55, 45] on div "New Job" at bounding box center [45, 43] width 48 height 6
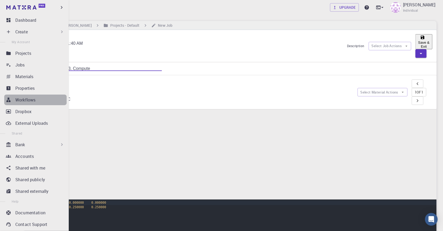
click at [45, 98] on div "Workflows" at bounding box center [40, 100] width 51 height 6
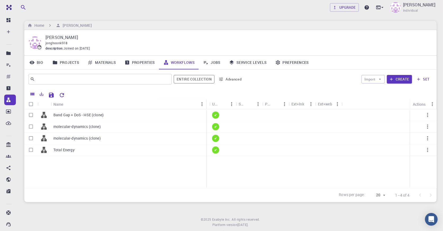
drag, startPoint x: 76, startPoint y: 105, endPoint x: 206, endPoint y: 95, distance: 129.5
click at [206, 95] on div "Name Used application Application Version Subworkflows Tags Default Up-to-date …" at bounding box center [230, 145] width 413 height 113
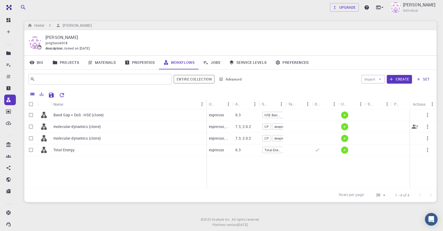
click at [32, 126] on input "Select row" at bounding box center [31, 126] width 10 height 10
checkbox input "true"
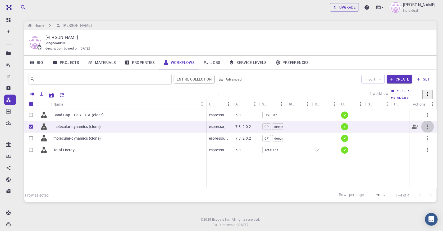
click at [428, 125] on icon "button" at bounding box center [427, 126] width 1 height 4
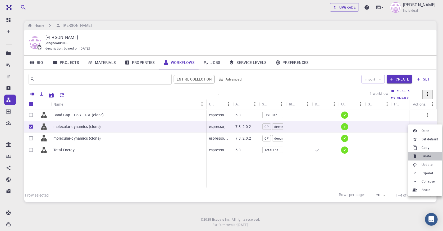
click at [423, 157] on span "Delete" at bounding box center [426, 155] width 9 height 5
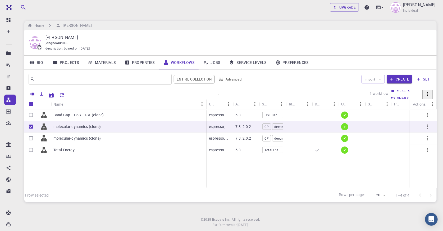
checkbox input "false"
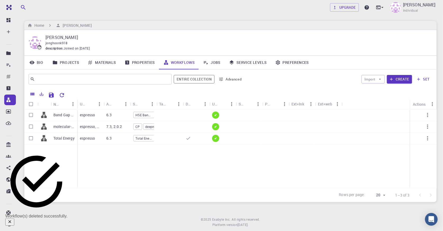
click at [250, 177] on div "Band Gap + DoS - HSE (clone) molecular-dynamics (clone) Total Energy espresso 6…" at bounding box center [230, 148] width 413 height 79
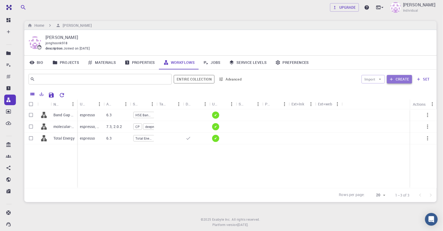
click at [397, 79] on button "Create" at bounding box center [399, 79] width 25 height 8
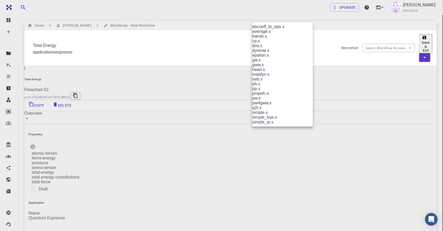
click at [273, 43] on li "cp.x" at bounding box center [282, 41] width 61 height 5
type input "cp.x"
type input "cp"
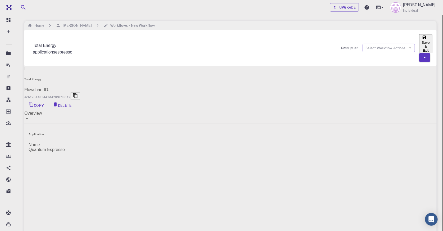
type input "p"
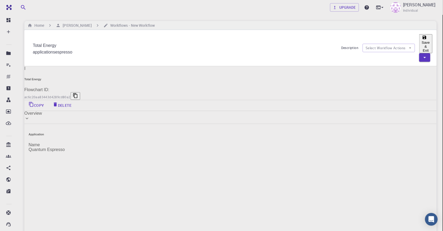
type input "체"
type input "cp"
checkbox input "true"
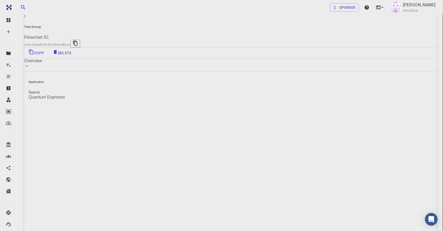
scroll to position [24, 0]
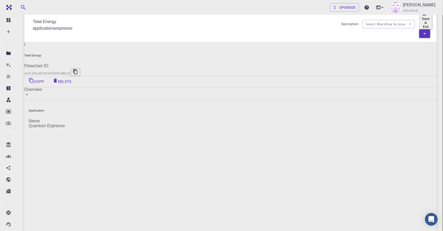
click at [116, 87] on div "Overview" at bounding box center [230, 89] width 413 height 5
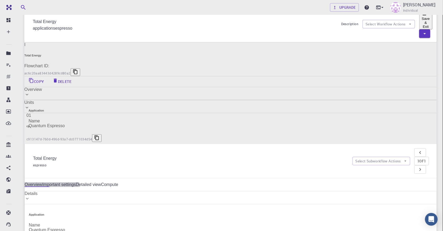
click at [76, 182] on link "Important settings" at bounding box center [59, 184] width 34 height 5
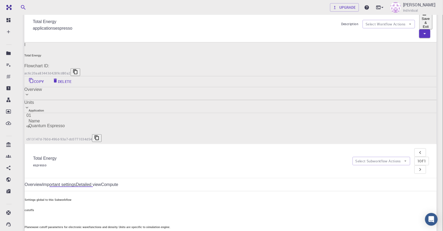
click at [101, 182] on link "Detailed view" at bounding box center [88, 184] width 25 height 5
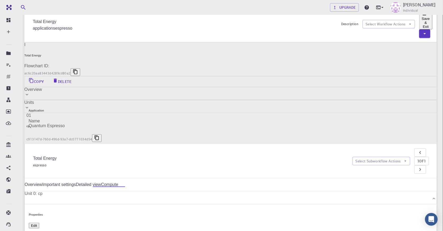
click at [292, 182] on div "Overview Important settings Detailed view Compute" at bounding box center [231, 184] width 412 height 5
click at [118, 182] on link "Compute" at bounding box center [109, 184] width 17 height 5
click at [76, 182] on link "Important settings" at bounding box center [59, 184] width 34 height 5
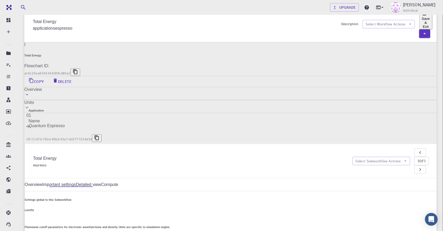
click at [42, 182] on link "Overview" at bounding box center [34, 184] width 18 height 5
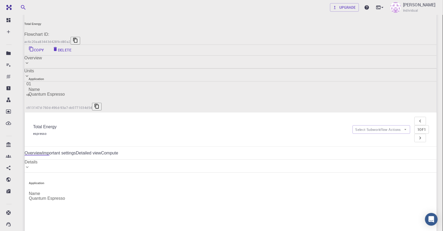
scroll to position [72, 0]
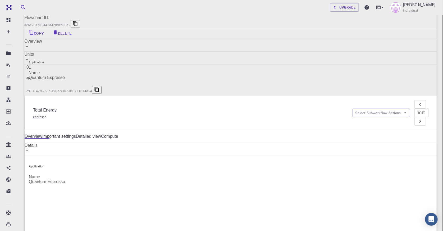
click at [30, 148] on icon at bounding box center [27, 150] width 5 height 5
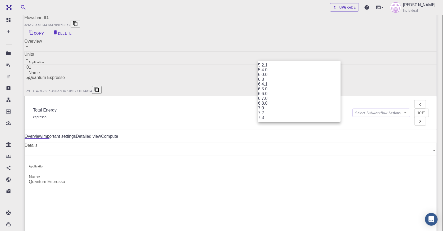
click at [268, 120] on li "7.3" at bounding box center [299, 117] width 83 height 5
type input "7.3"
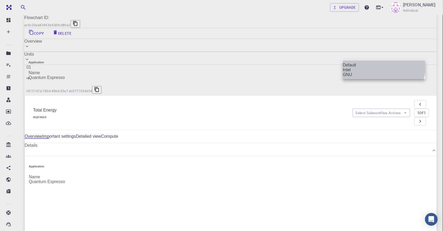
click at [357, 77] on li "GNU" at bounding box center [384, 74] width 83 height 5
type input "GNU"
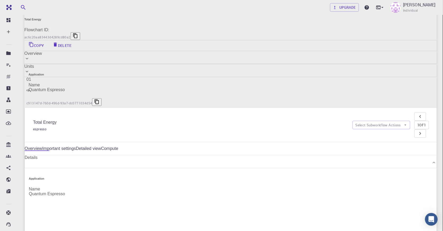
scroll to position [48, 0]
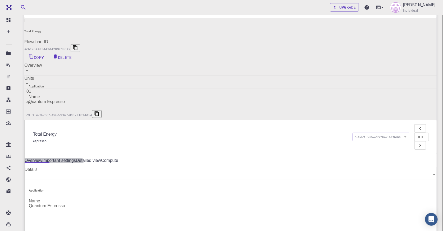
click at [76, 158] on link "Important settings" at bounding box center [59, 160] width 34 height 5
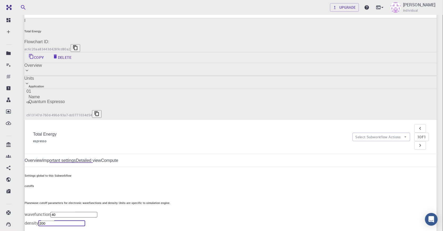
click at [85, 220] on input "200" at bounding box center [61, 223] width 47 height 6
type input "320"
drag, startPoint x: 265, startPoint y: 138, endPoint x: 259, endPoint y: 142, distance: 7.8
type input "1"
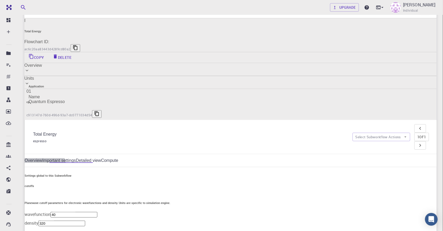
click at [101, 158] on link "Detailed view" at bounding box center [88, 160] width 25 height 5
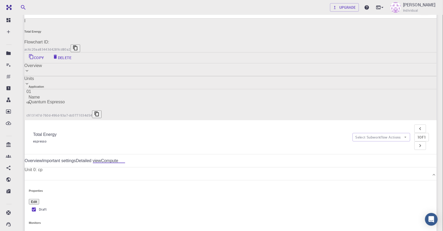
click at [118, 158] on link "Compute" at bounding box center [109, 160] width 17 height 5
click at [42, 158] on link "Overview" at bounding box center [34, 160] width 18 height 5
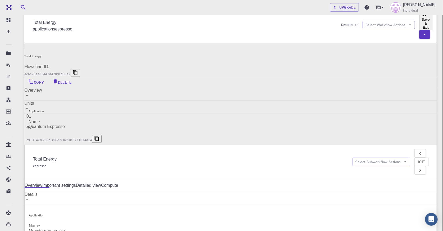
scroll to position [0, 0]
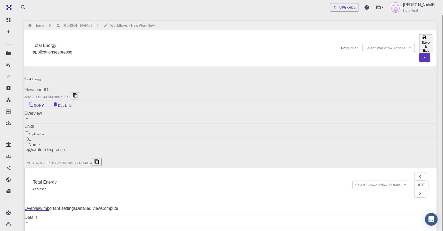
drag, startPoint x: 205, startPoint y: 61, endPoint x: 150, endPoint y: 67, distance: 55.1
click at [353, 180] on button "Select Subworkflow Actions" at bounding box center [382, 184] width 58 height 8
click at [376, 85] on span "Add subworkflow" at bounding box center [372, 88] width 33 height 6
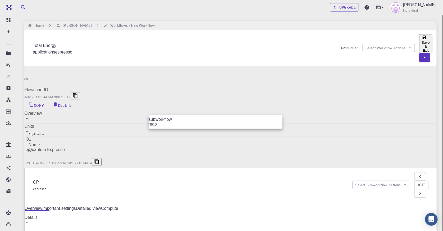
click at [274, 108] on div at bounding box center [221, 115] width 443 height 231
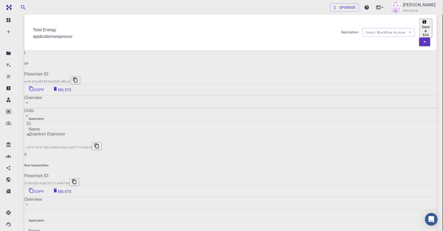
scroll to position [24, 0]
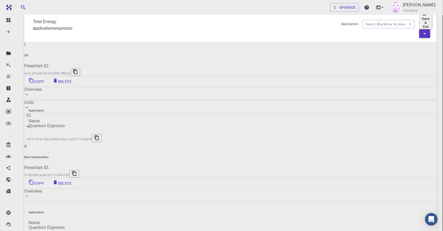
click at [143, 165] on div "Flowchart ID: d19bd28c4a82c677ce44f78b" at bounding box center [230, 171] width 413 height 12
type input "New Subworkflow"
type input "6.3"
type input "Default"
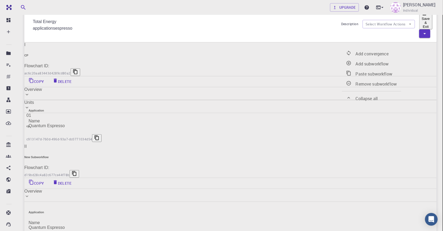
click at [379, 61] on span "Add subworkflow" at bounding box center [372, 64] width 33 height 6
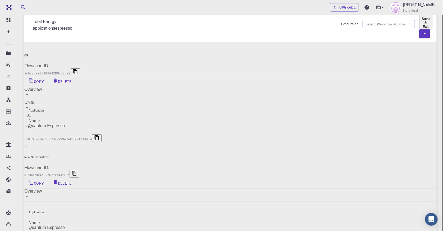
click at [147, 165] on div "Flowchart ID: d19bd28c4a82c677ce44f78b" at bounding box center [230, 171] width 413 height 12
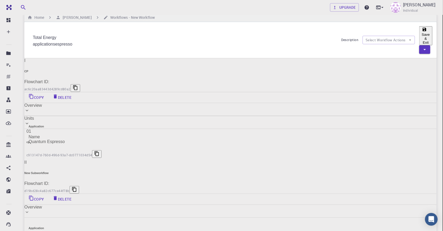
scroll to position [0, 0]
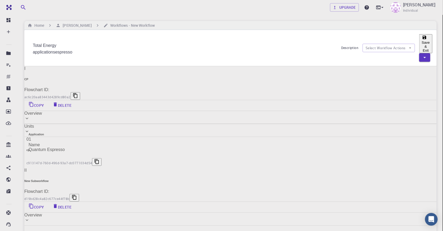
drag, startPoint x: 227, startPoint y: 56, endPoint x: 175, endPoint y: 60, distance: 51.8
type input "N"
type input "deepmd"
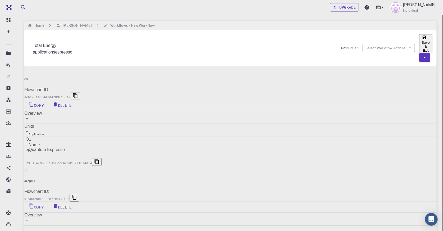
drag, startPoint x: 167, startPoint y: 82, endPoint x: 182, endPoint y: 93, distance: 19.2
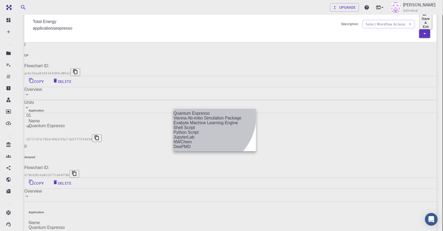
click at [200, 149] on li "DeePMD" at bounding box center [215, 146] width 83 height 5
type input "deepmd"
type input "2.0.2"
type input "deepmd"
type input "2.0.2"
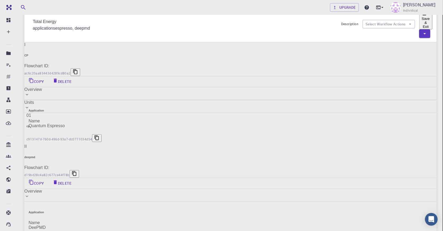
click at [403, 145] on span "Add Unit" at bounding box center [411, 148] width 17 height 6
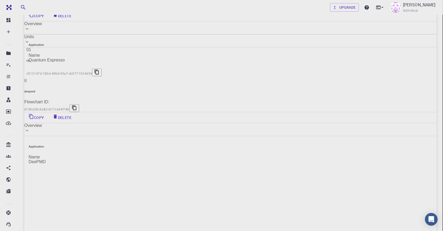
scroll to position [96, 0]
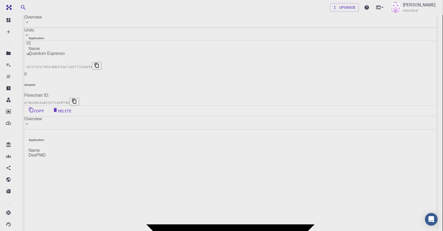
click at [404, 73] on span "Add Unit" at bounding box center [411, 76] width 17 height 6
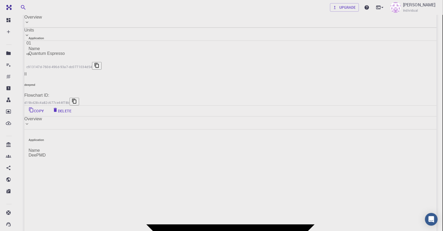
click at [290, 117] on li "dp" at bounding box center [282, 114] width 61 height 5
type input "dp"
type input "dp_train_se_e2_r"
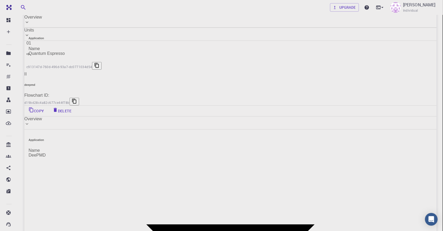
click at [403, 73] on span "Add Unit" at bounding box center [411, 76] width 17 height 6
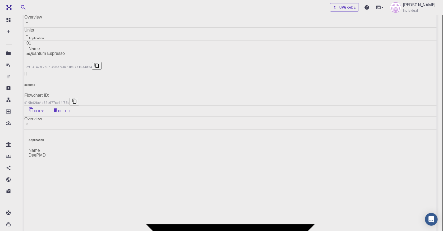
click at [263, 127] on li "python" at bounding box center [282, 124] width 61 height 5
click at [337, 122] on li "espresso_to_lammps_structure" at bounding box center [341, 119] width 61 height 5
type input "espresso_to_lammps_structure"
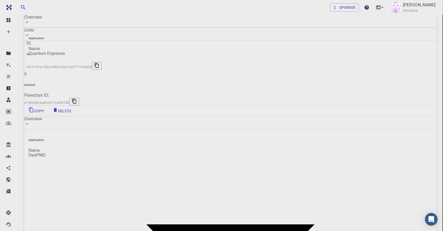
scroll to position [87, 0]
click at [403, 74] on span "Add Unit" at bounding box center [411, 76] width 17 height 6
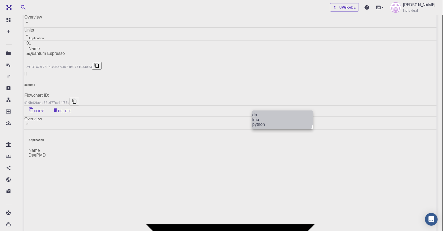
click at [277, 122] on li "lmp" at bounding box center [282, 119] width 61 height 5
type input "lmp"
type input "lammps_md"
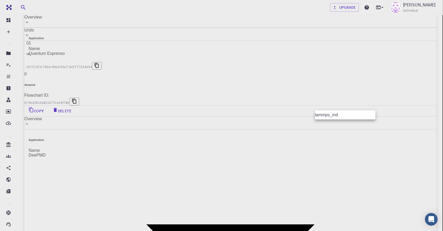
click at [365, 107] on div at bounding box center [221, 115] width 443 height 231
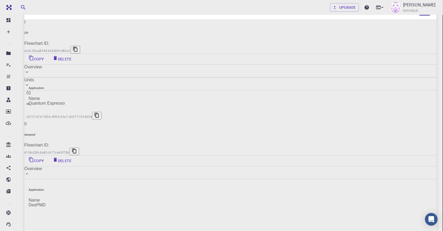
scroll to position [0, 0]
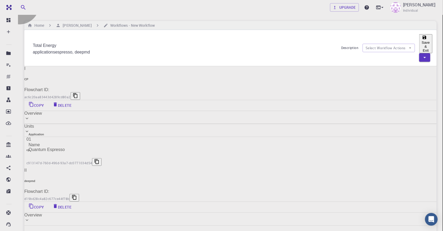
click at [419, 41] on button "Save & Exit" at bounding box center [425, 43] width 13 height 19
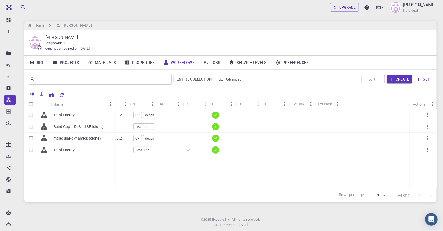
drag, startPoint x: 76, startPoint y: 105, endPoint x: 114, endPoint y: 105, distance: 37.6
click at [114, 105] on div "Name" at bounding box center [115, 104] width 5 height 10
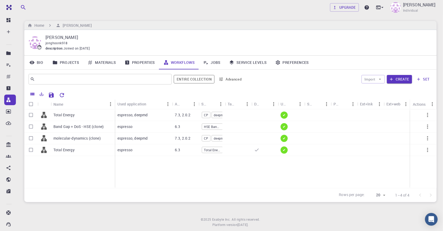
drag, startPoint x: 142, startPoint y: 103, endPoint x: 173, endPoint y: 102, distance: 31.0
click at [173, 102] on div "Used application" at bounding box center [172, 104] width 5 height 10
click at [66, 116] on p "Total Energy" at bounding box center [63, 114] width 21 height 5
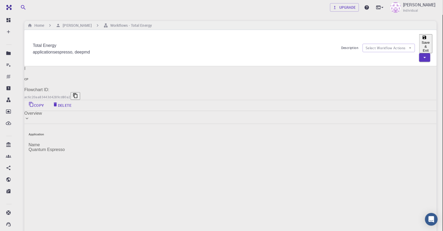
click at [80, 41] on input "Total Energy" at bounding box center [185, 45] width 304 height 8
type input "T"
type input "ㅡ"
type input "MD in Mat3ra Tutorial"
click at [419, 42] on button "Save & Exit" at bounding box center [425, 43] width 13 height 19
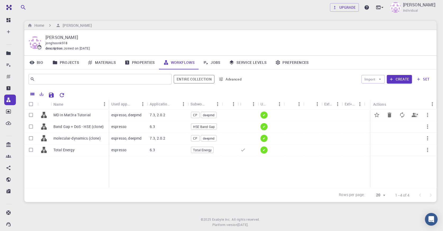
click at [94, 116] on div "MD in Mat3ra Tutorial" at bounding box center [80, 115] width 58 height 12
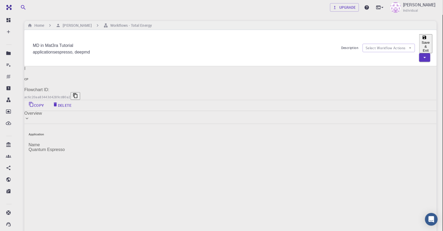
click at [100, 41] on input "MD in Mat3ra Tutorial" at bounding box center [185, 45] width 304 height 8
type input "MD in Mat3ra Tutorial (youtube)"
click at [419, 42] on button "Save & Exit" at bounding box center [425, 43] width 13 height 19
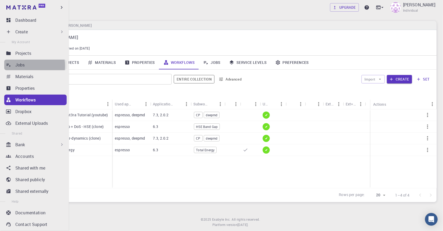
click at [23, 66] on p "Jobs" at bounding box center [20, 65] width 10 height 6
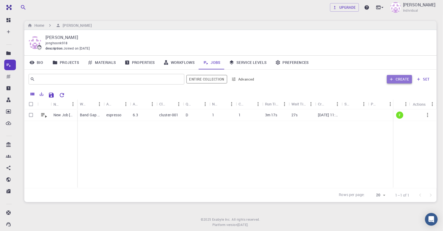
click at [400, 82] on button "Create" at bounding box center [399, 79] width 25 height 8
click at [247, 115] on div at bounding box center [221, 115] width 443 height 231
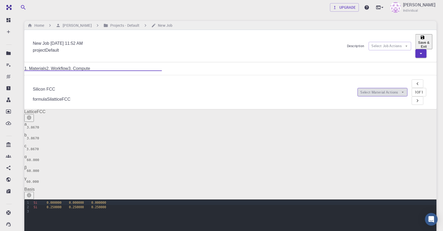
click at [371, 88] on button "Select Material Actions" at bounding box center [383, 92] width 50 height 8
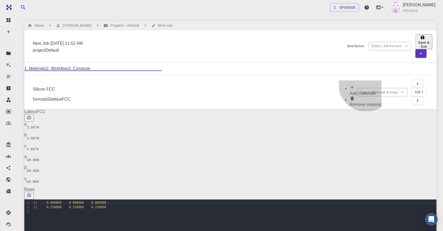
click at [367, 102] on span "Remove material" at bounding box center [366, 104] width 32 height 4
click at [373, 88] on button "Select Material Actions" at bounding box center [383, 92] width 50 height 8
click at [368, 91] on span "Add materials" at bounding box center [363, 93] width 26 height 4
checkbox input "true"
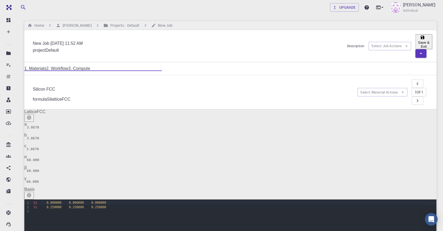
checkbox input "true"
click at [417, 82] on icon "pager" at bounding box center [418, 83] width 2 height 3
click at [421, 98] on icon "pager" at bounding box center [418, 101] width 6 height 6
click at [372, 88] on button "Select Material Actions" at bounding box center [383, 92] width 50 height 8
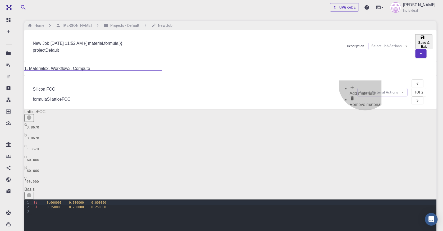
click at [365, 102] on span "Remove material" at bounding box center [366, 104] width 32 height 4
type input "New Job [DATE] 11:52 AM"
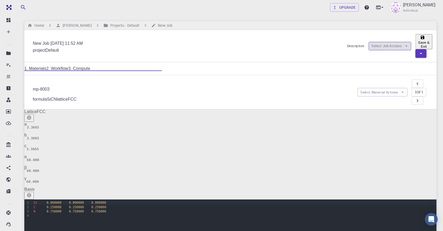
click at [369, 42] on button "Select Job Actions" at bounding box center [390, 46] width 43 height 8
drag, startPoint x: 354, startPoint y: 42, endPoint x: 356, endPoint y: 44, distance: 3.0
click at [369, 42] on button "Select Job Actions" at bounding box center [390, 46] width 43 height 8
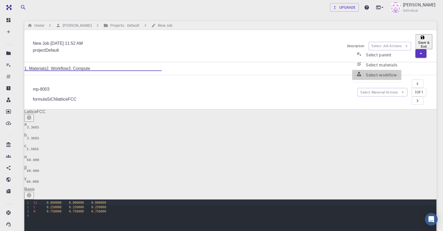
click at [367, 72] on span "Select workflow" at bounding box center [381, 75] width 31 height 6
checkbox input "true"
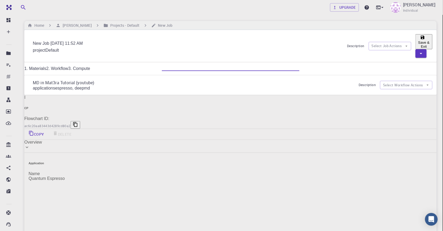
click at [90, 66] on link "3. Compute" at bounding box center [79, 68] width 22 height 4
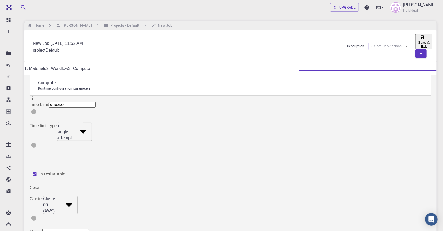
type input "2"
click at [416, 41] on button "Save & Exit" at bounding box center [424, 41] width 17 height 15
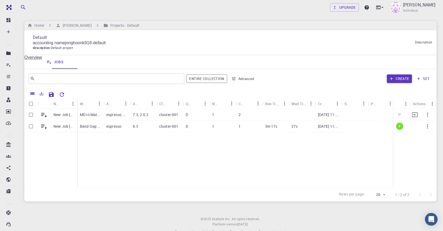
click at [275, 117] on div at bounding box center [276, 115] width 26 height 12
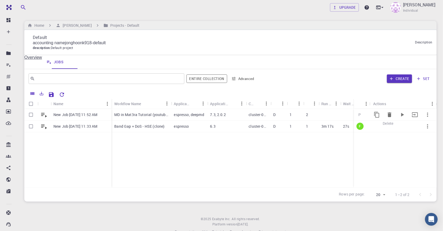
click at [402, 115] on icon "Run" at bounding box center [402, 115] width 3 height 4
